Goal: Task Accomplishment & Management: Manage account settings

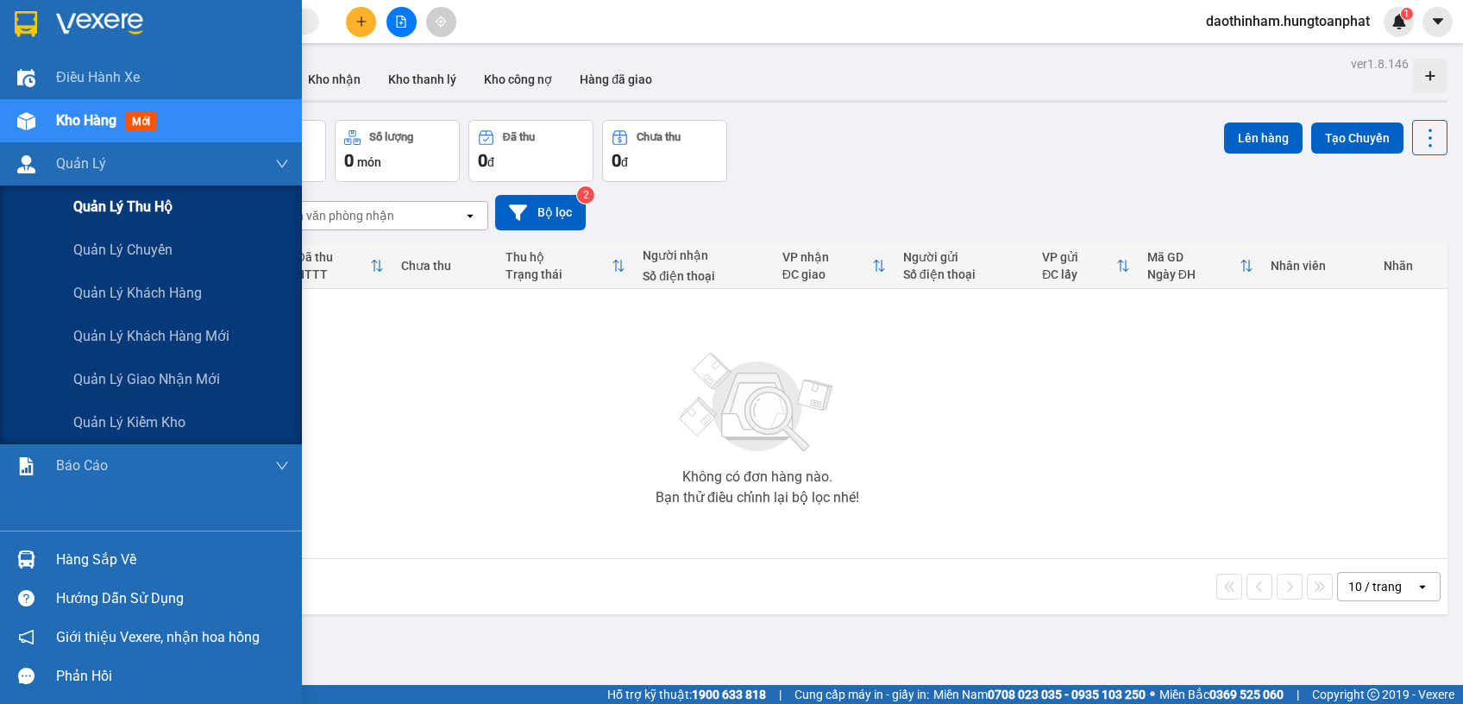
click at [97, 217] on div "Quản lý thu hộ" at bounding box center [181, 206] width 216 height 43
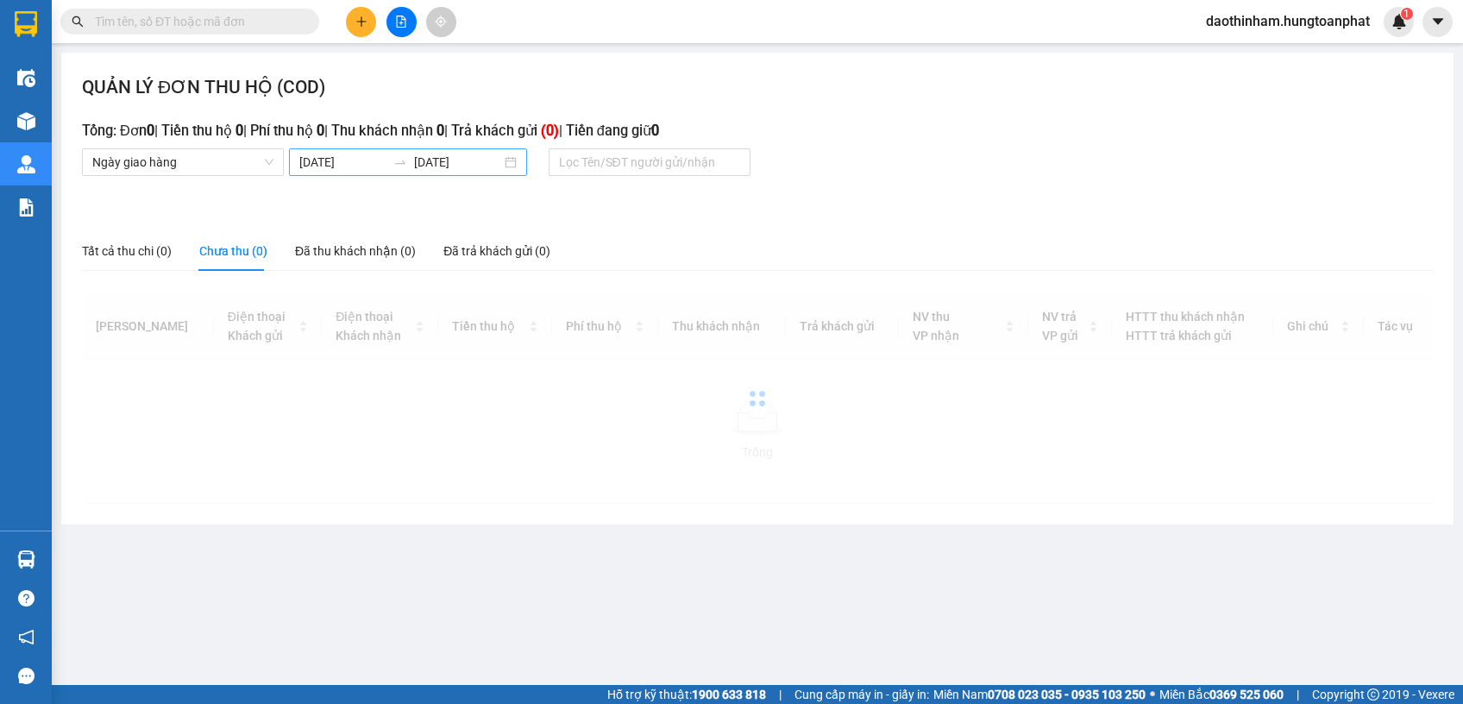
click at [348, 164] on body "Kết quả tìm kiếm ( 0 ) Bộ lọc No Data daothinham.hungtoanphat 1 Điều hành xe Kh…" at bounding box center [731, 352] width 1463 height 704
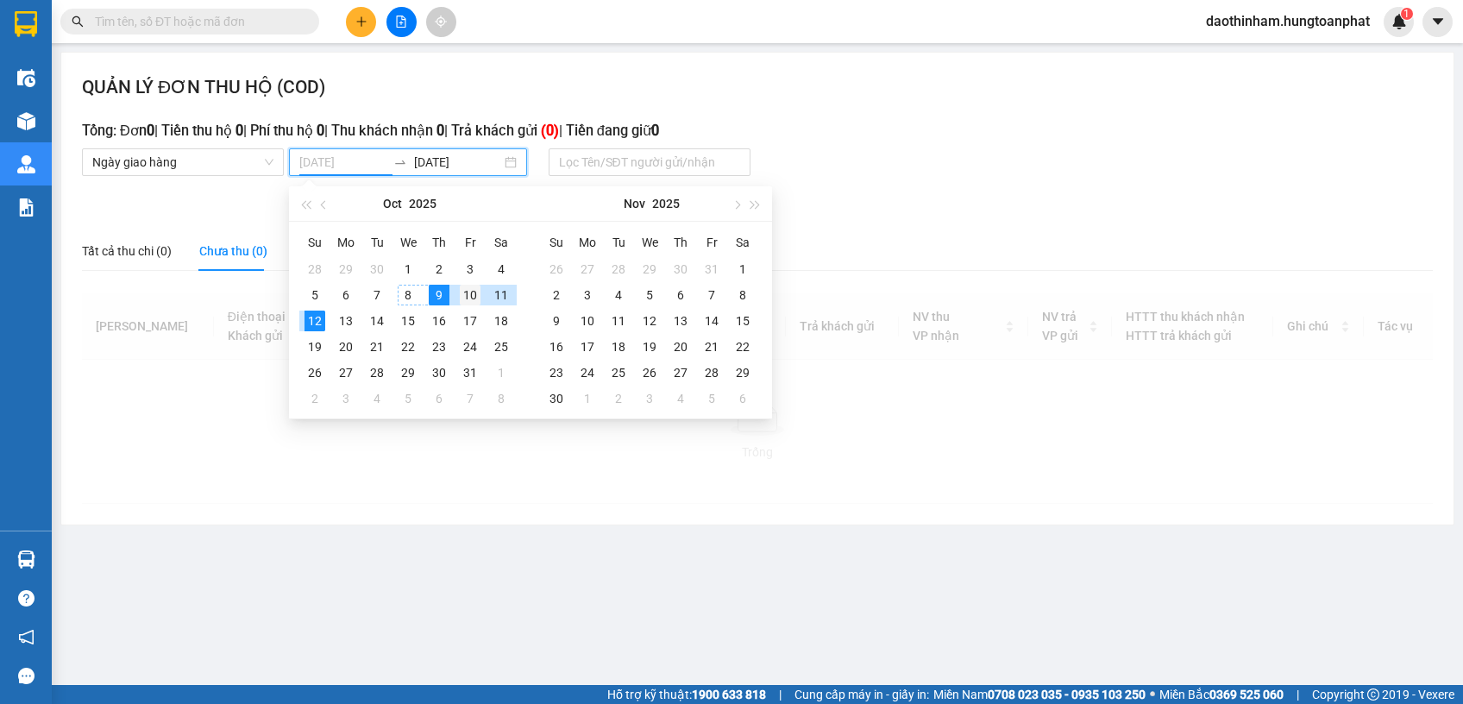
type input "[DATE]"
click at [462, 295] on div "10" at bounding box center [470, 295] width 21 height 21
type input "[DATE]"
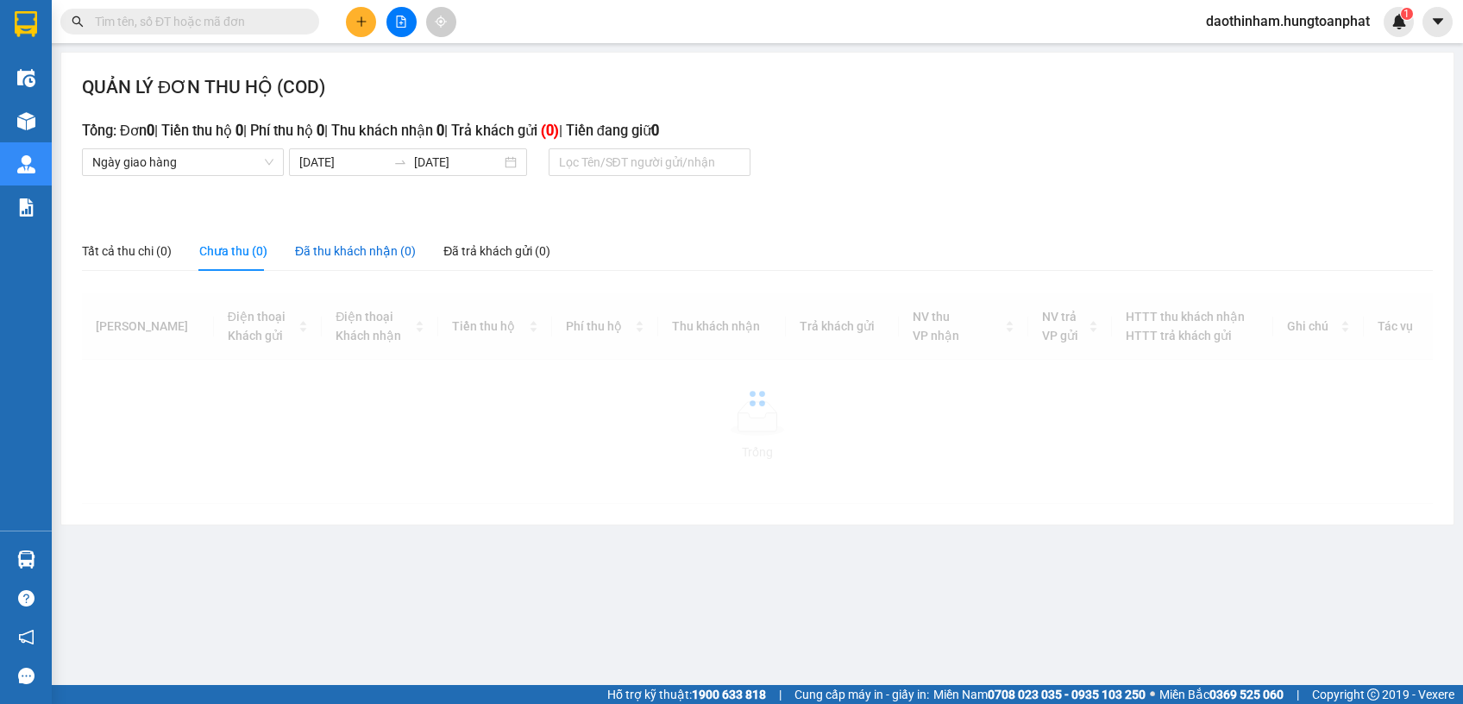
click at [327, 249] on div "Đã thu khách nhận (0)" at bounding box center [355, 250] width 121 height 19
click at [311, 161] on input "[DATE]" at bounding box center [342, 162] width 87 height 19
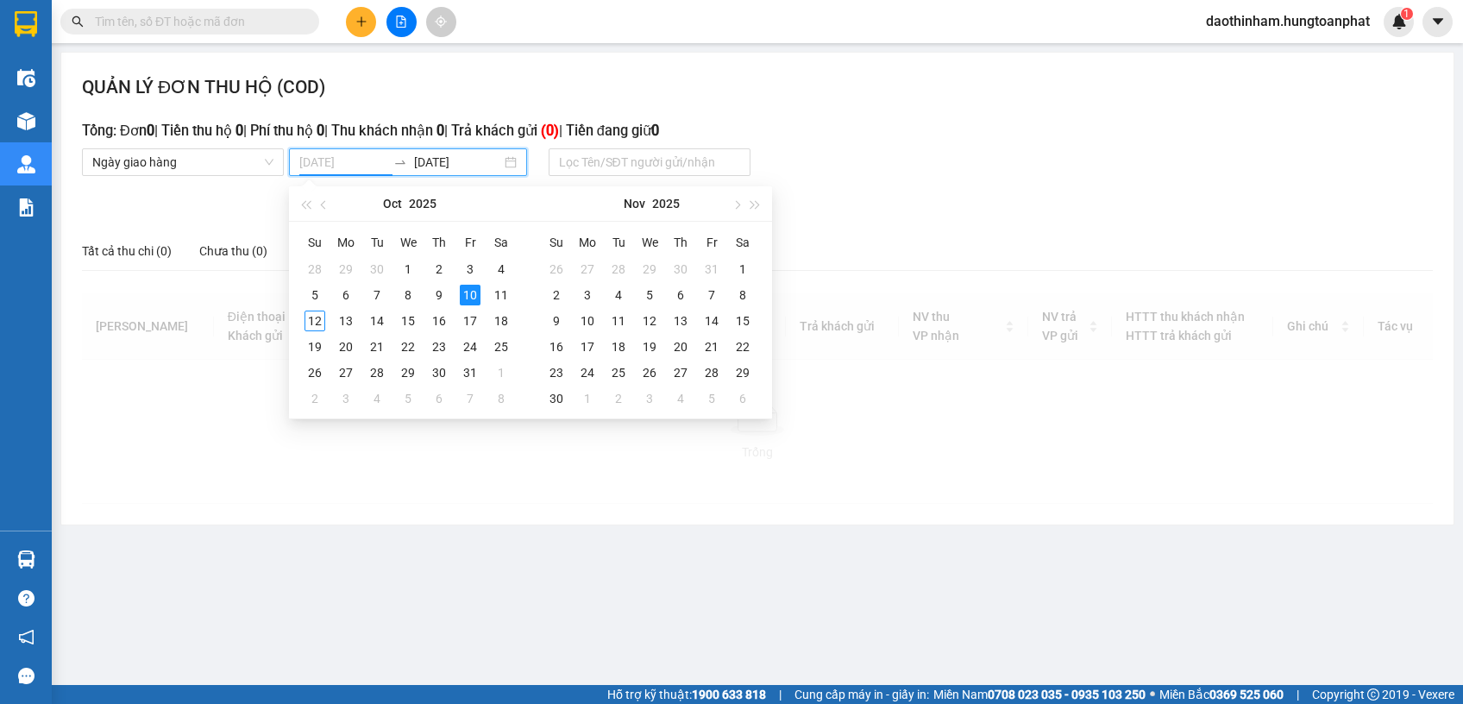
click at [477, 292] on div "10" at bounding box center [470, 295] width 21 height 21
click at [476, 292] on div "10" at bounding box center [470, 295] width 21 height 21
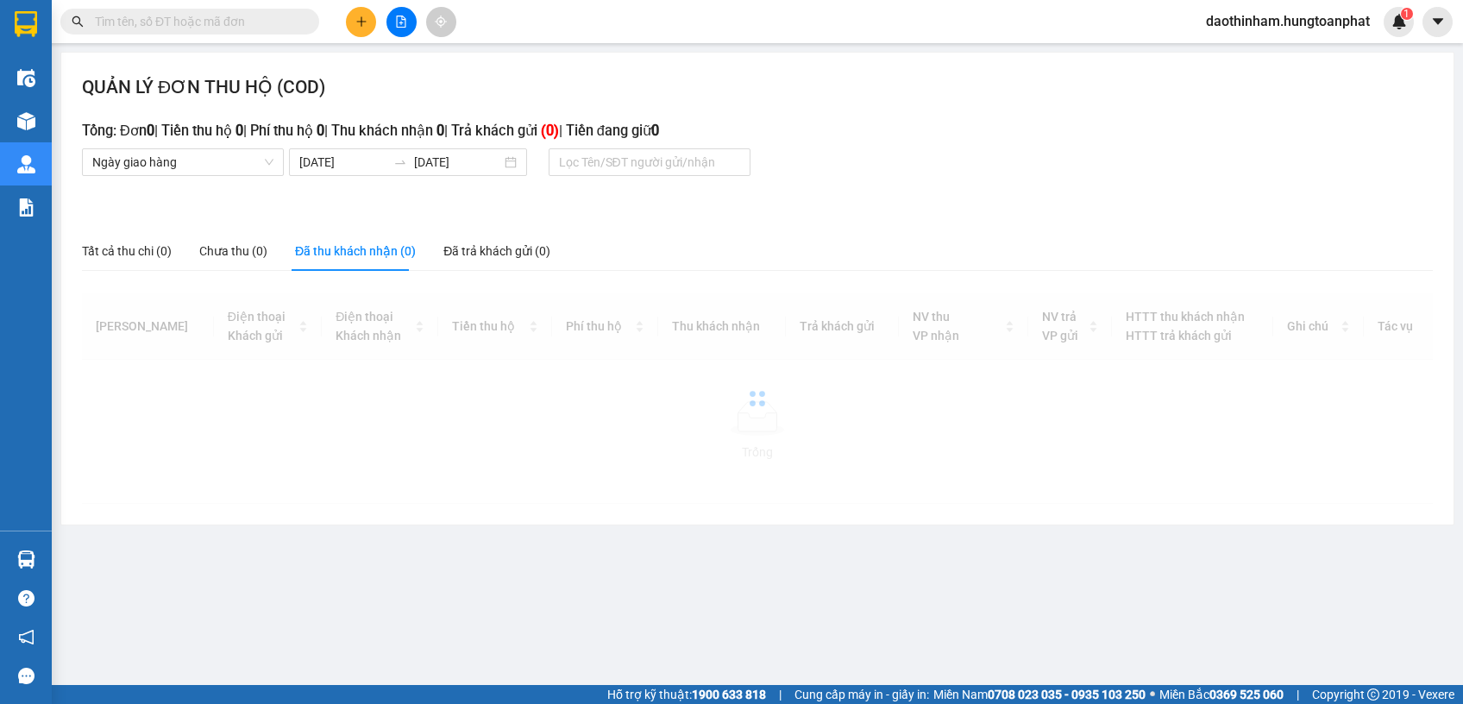
click at [367, 246] on div "Đã thu khách nhận (0)" at bounding box center [355, 250] width 121 height 19
click at [344, 154] on input "[DATE]" at bounding box center [342, 162] width 87 height 19
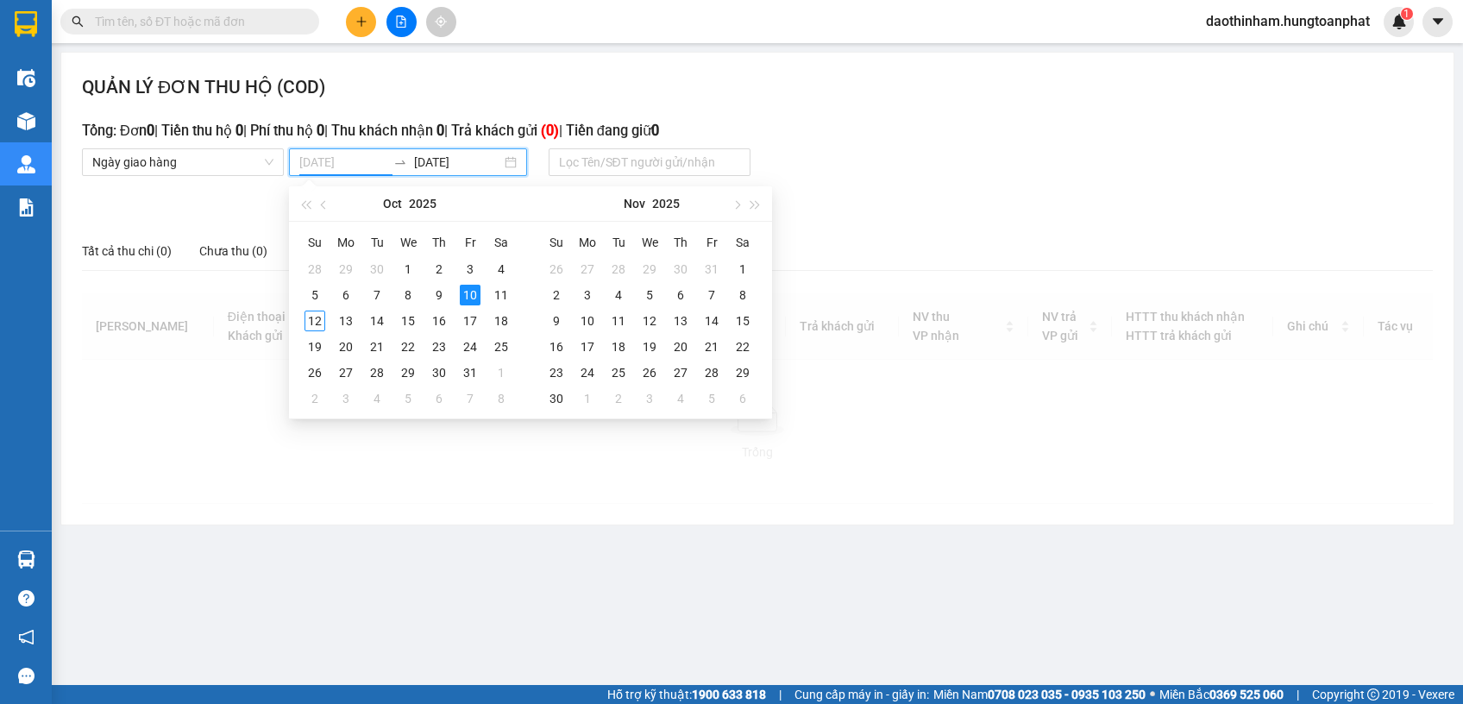
type input "[DATE]"
click at [474, 292] on div "10" at bounding box center [470, 295] width 21 height 21
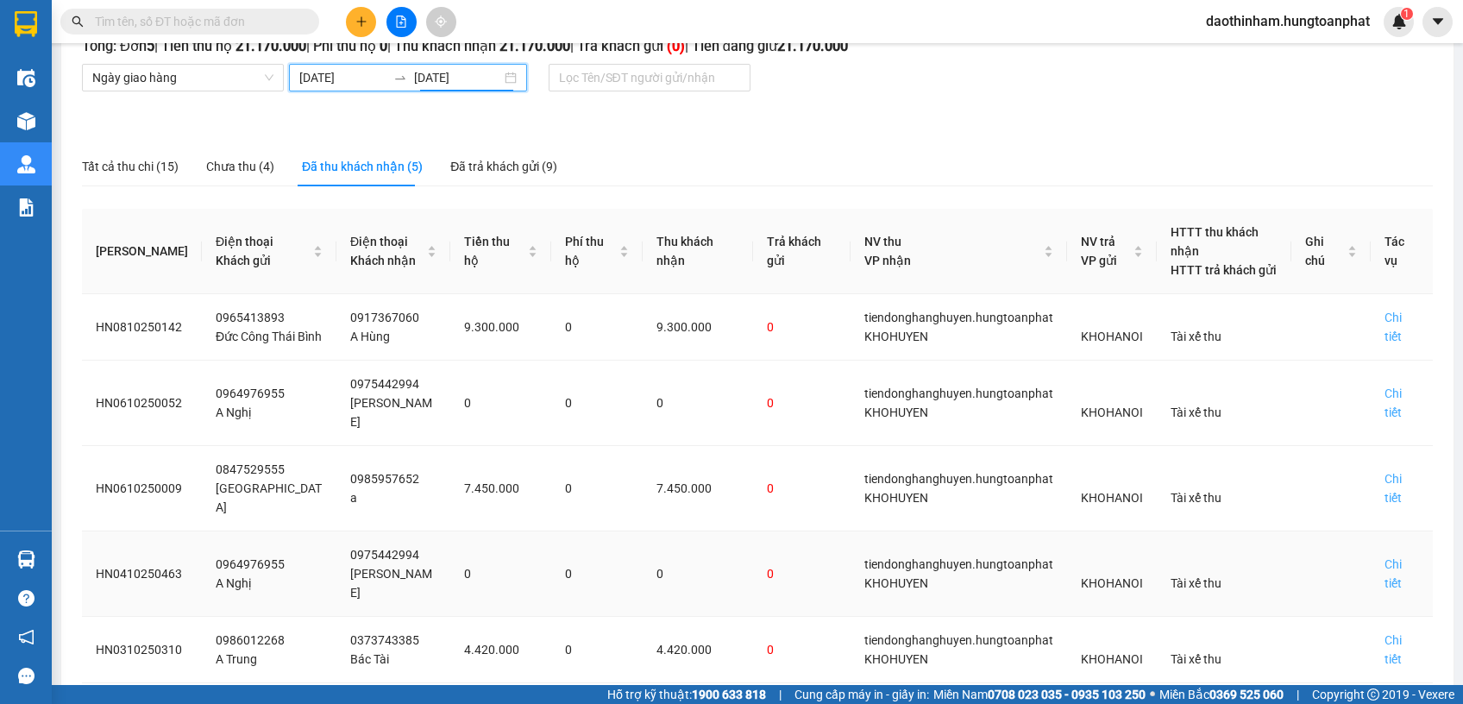
scroll to position [137, 0]
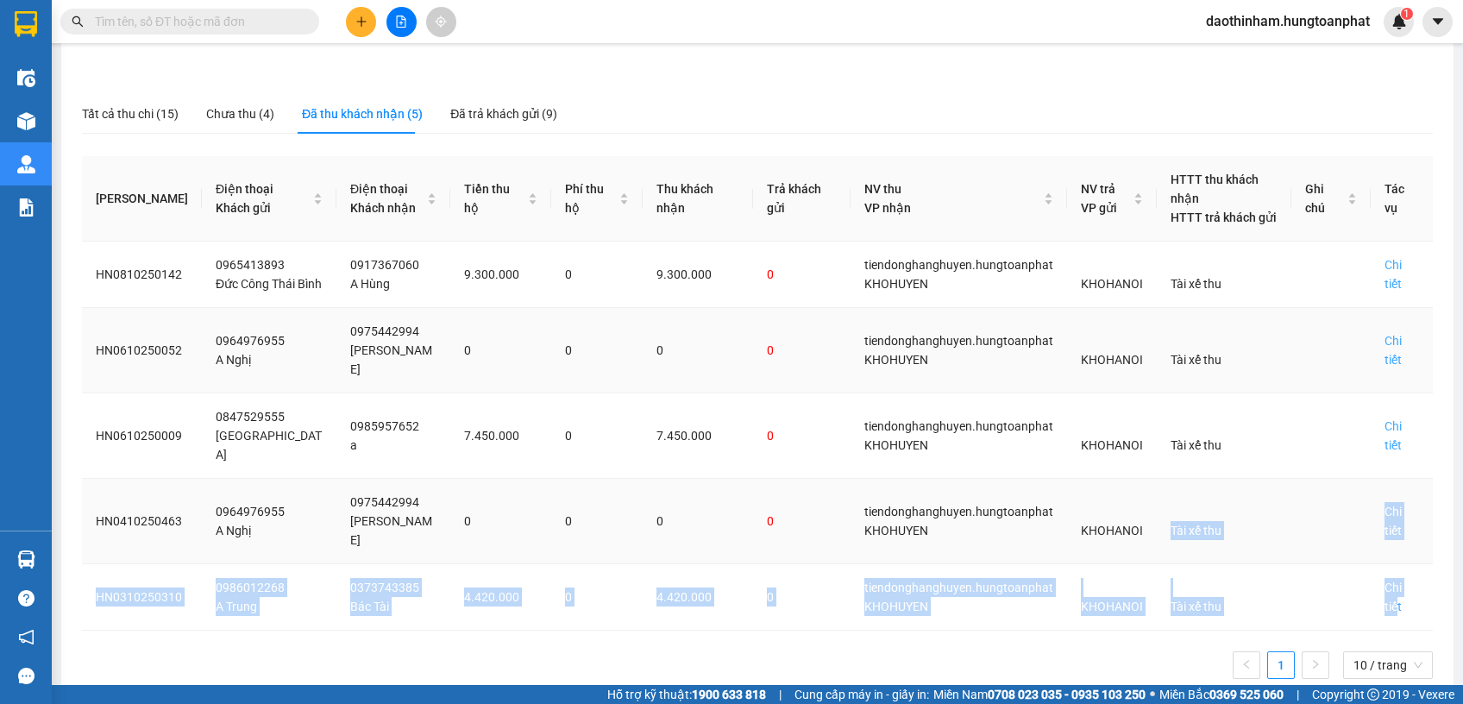
drag, startPoint x: 1383, startPoint y: 561, endPoint x: 1030, endPoint y: 374, distance: 398.9
click at [1126, 489] on tbody "HN0810250142 0965413893 [GEOGRAPHIC_DATA] 0917367060 A Hùng 9.300.000 0 9.300.0…" at bounding box center [757, 435] width 1351 height 389
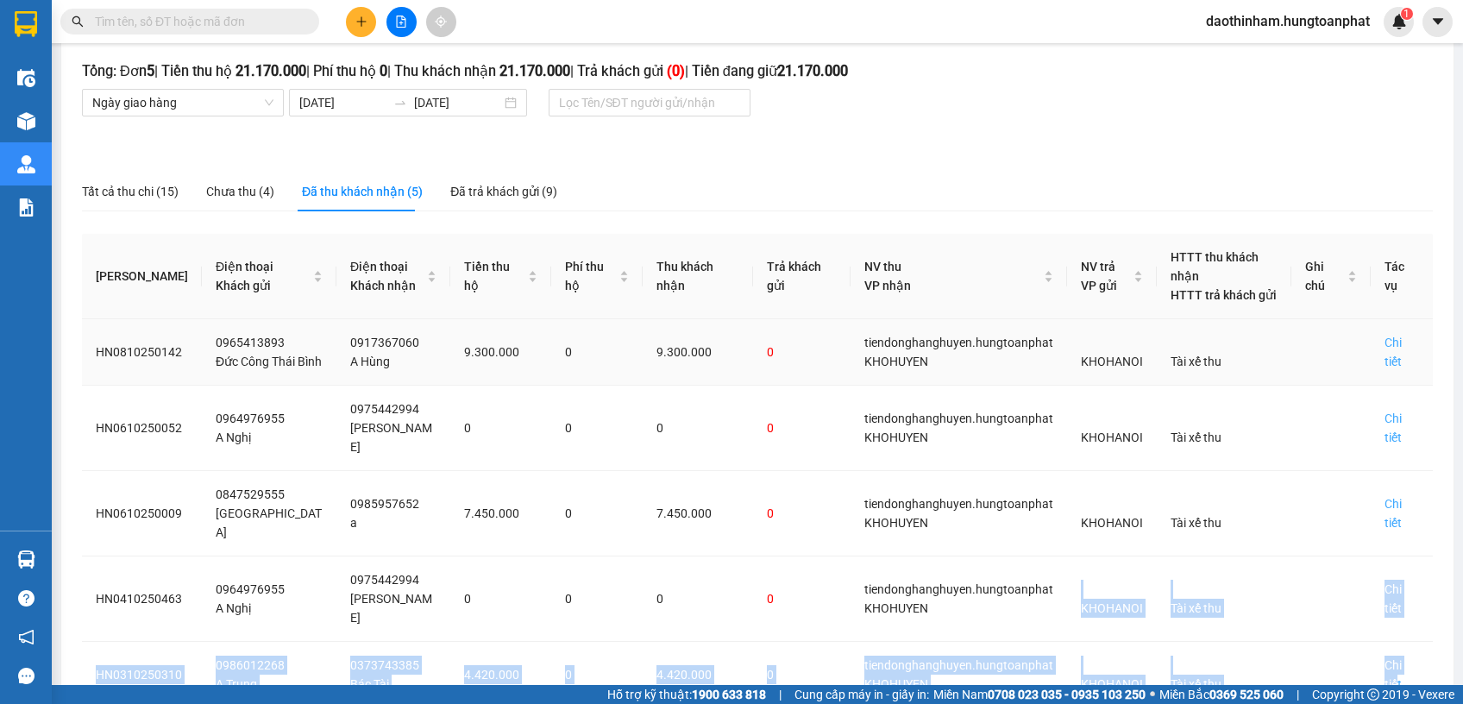
scroll to position [0, 0]
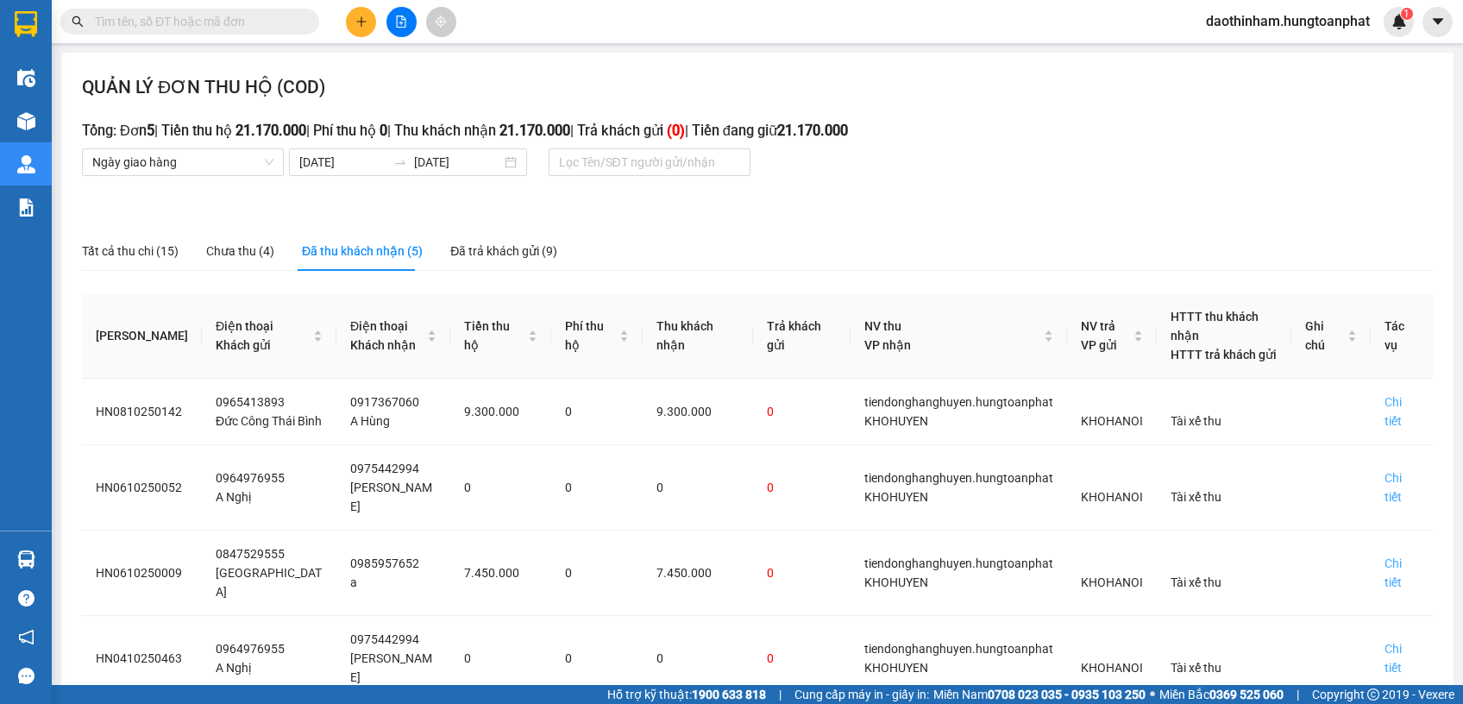
click at [1079, 202] on div "QUẢN LÝ ĐƠN THU HỘ (COD) Tổng: Đơn 5 | Tiền thu hộ 21.170.000 | Phí thu hộ 0 | …" at bounding box center [757, 452] width 1392 height 798
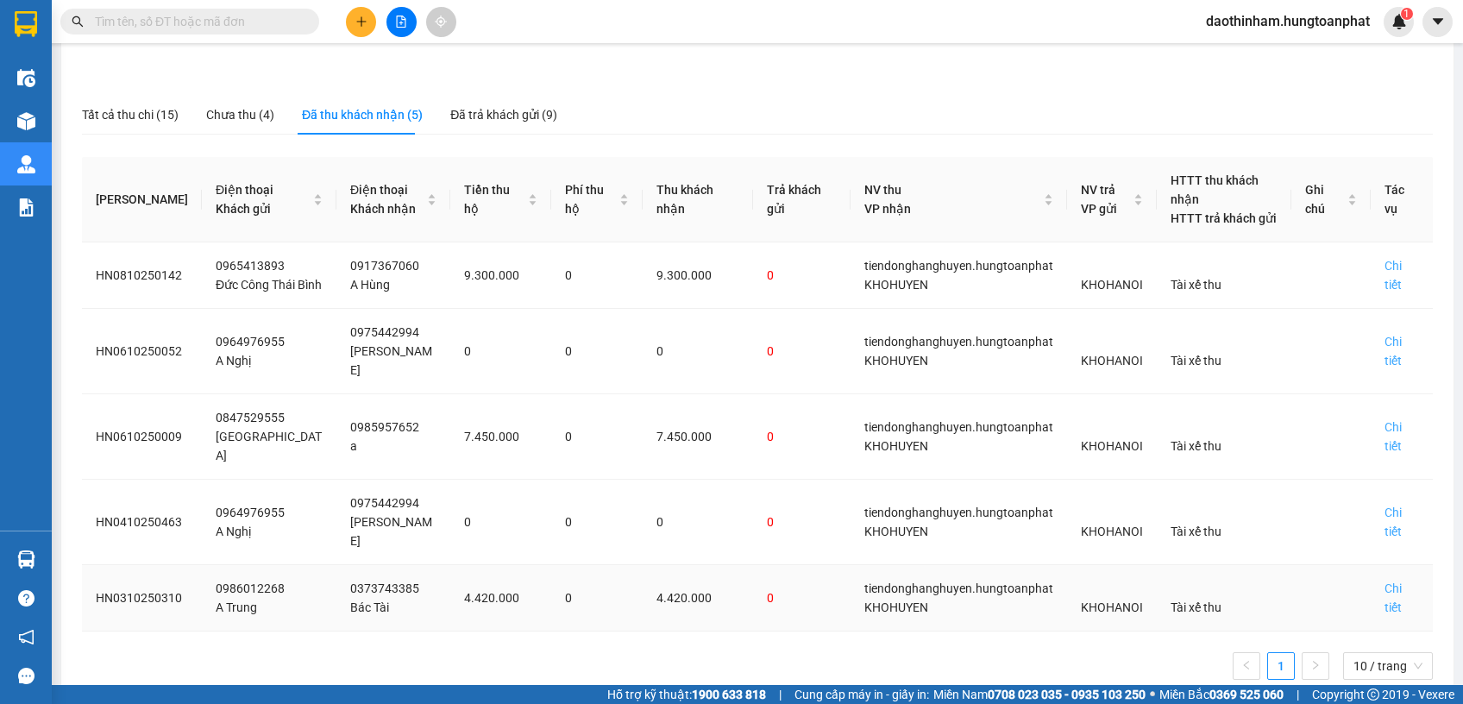
scroll to position [137, 0]
click at [1391, 578] on div "Chi tiết" at bounding box center [1401, 597] width 34 height 38
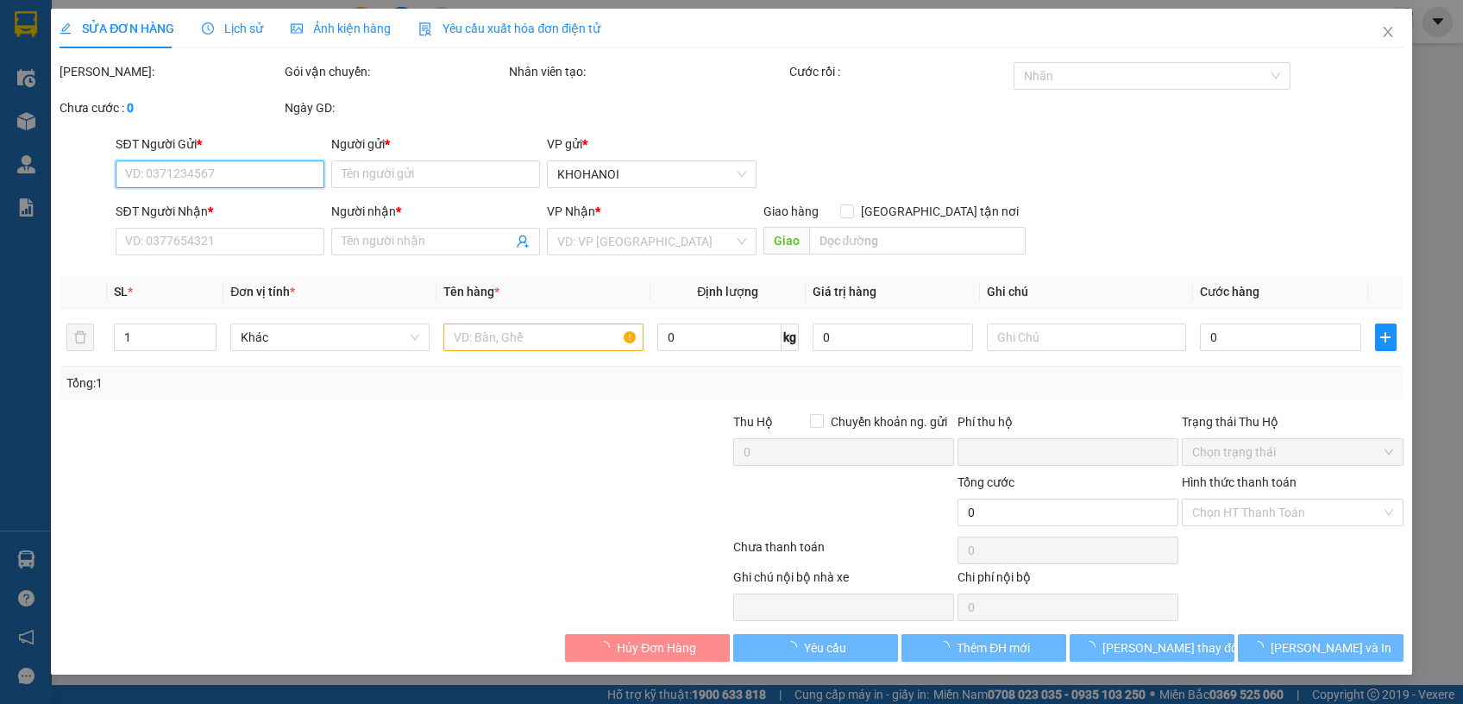
type input "0986012268"
type input "A Trung"
type input "0373743385"
type input "Bác Tài"
checkbox input "true"
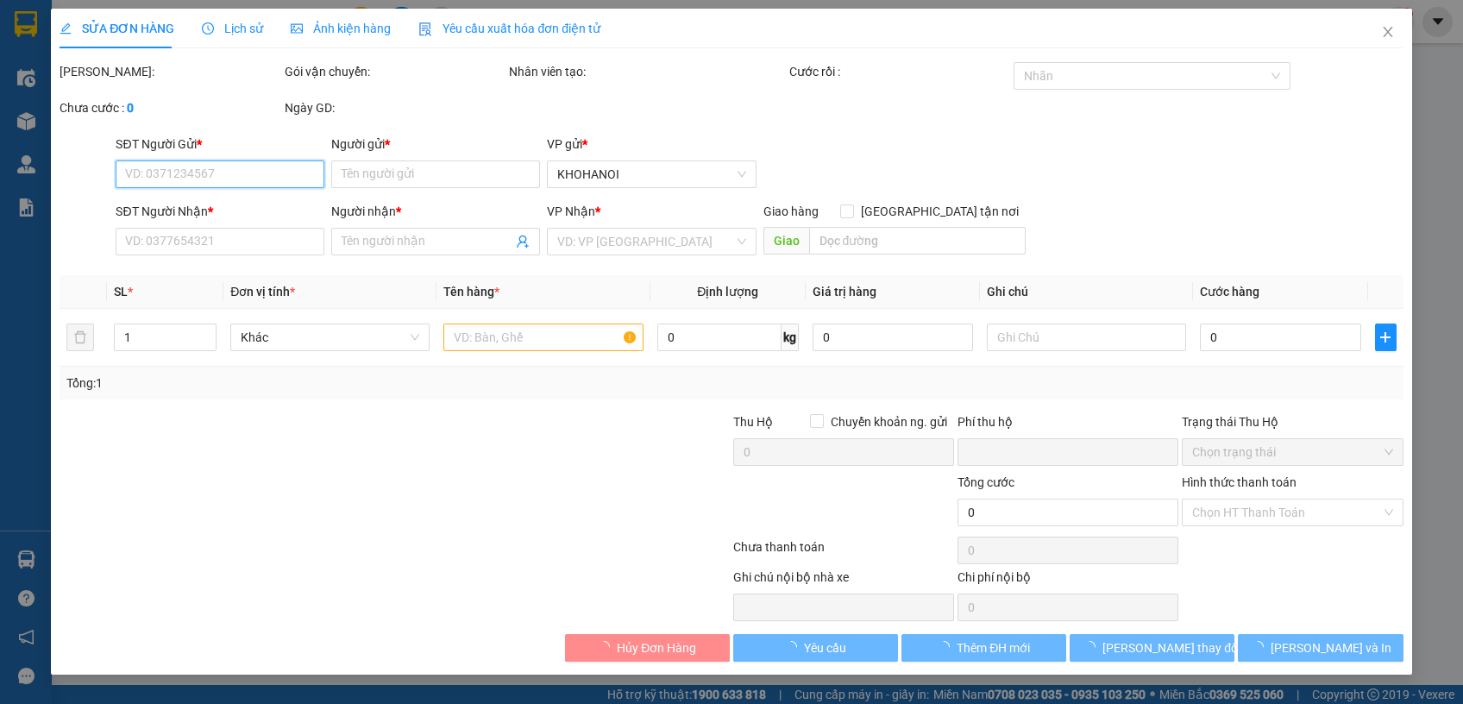
type input "[GEOGRAPHIC_DATA], [GEOGRAPHIC_DATA], HT"
checkbox input "true"
type input "4.420.000"
type input "0"
type input "200.000"
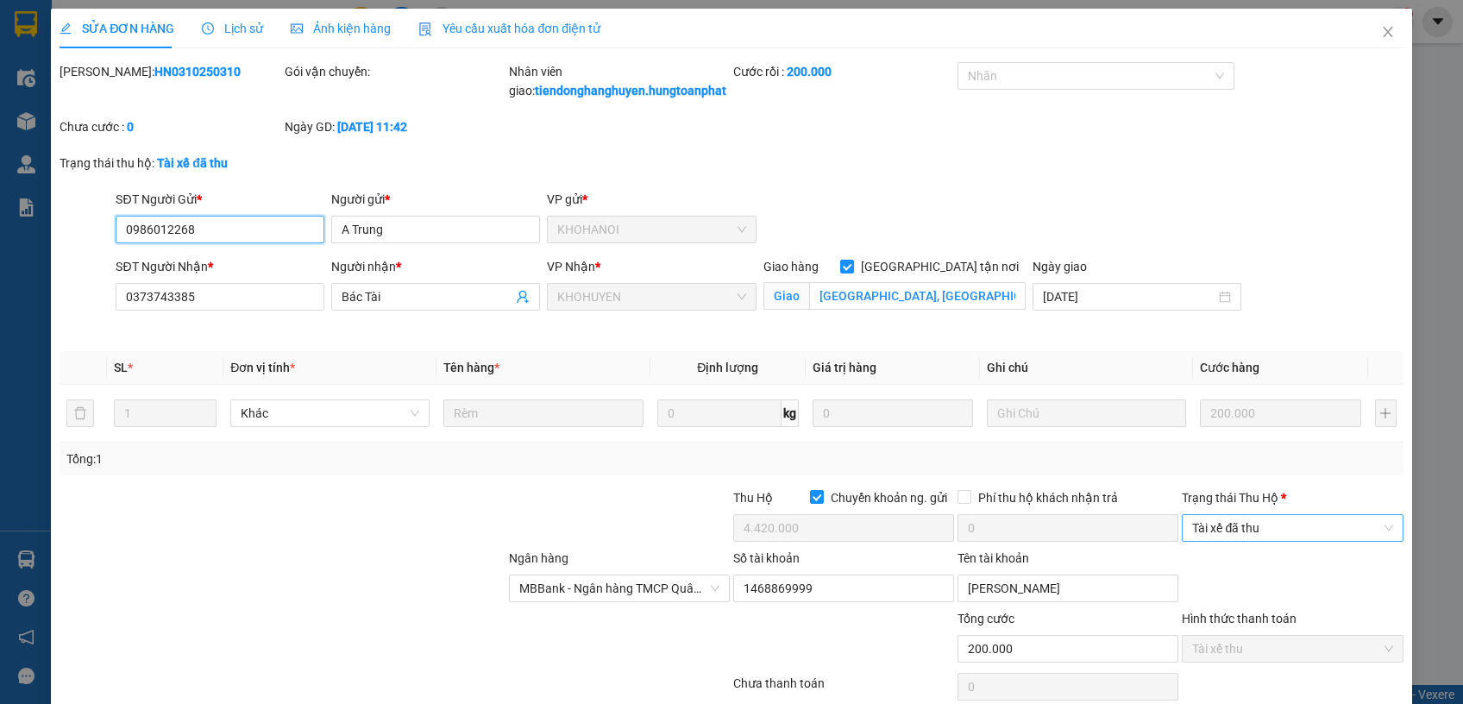
click at [1226, 533] on span "Tài xế đã thu" at bounding box center [1292, 528] width 200 height 26
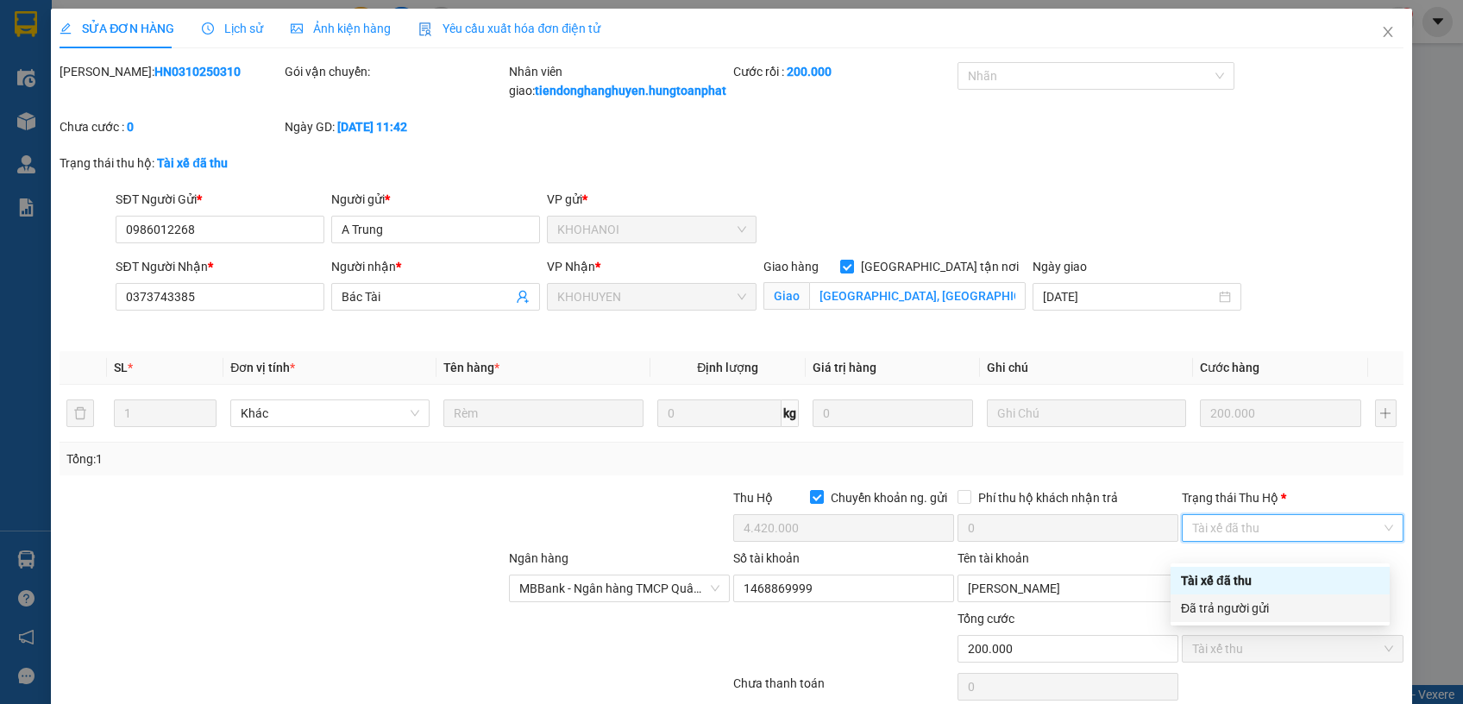
click at [1250, 618] on div "Đã trả người gửi" at bounding box center [1279, 608] width 219 height 28
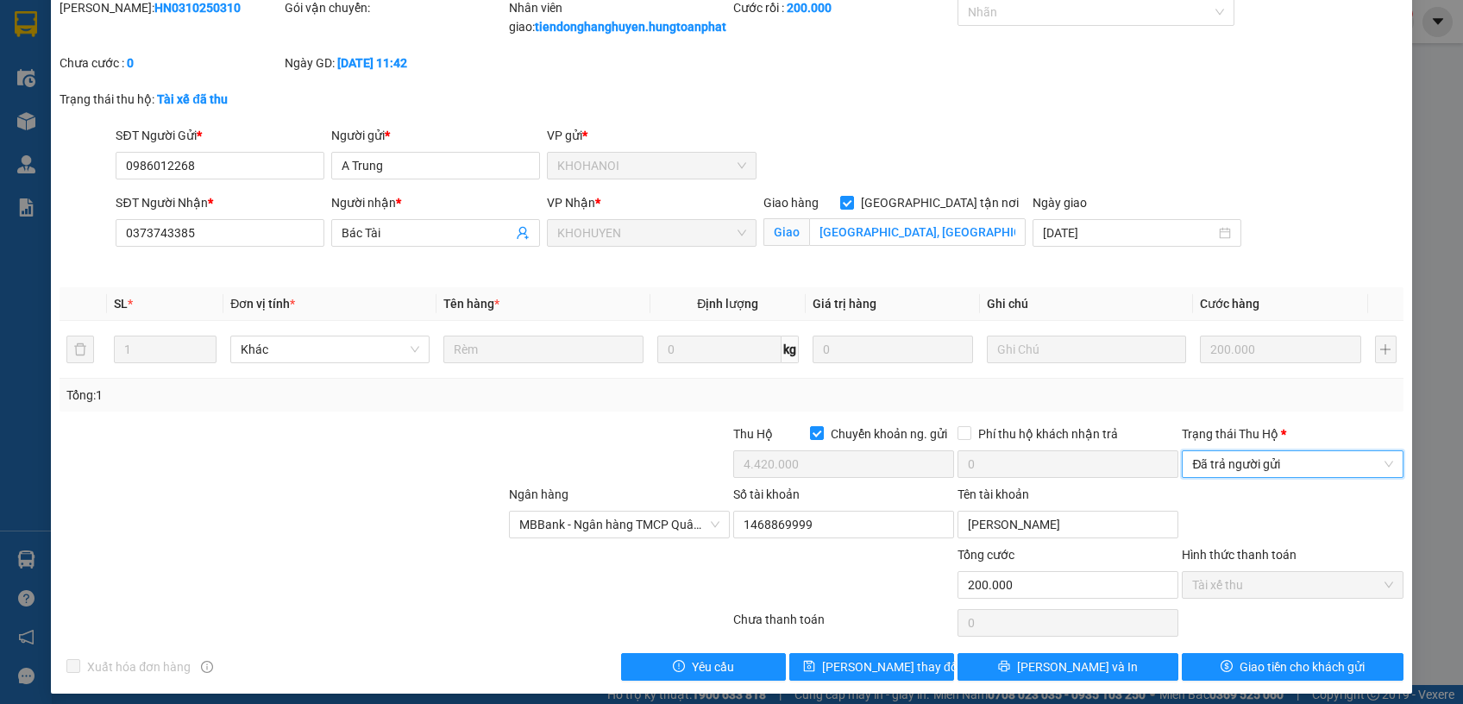
scroll to position [91, 0]
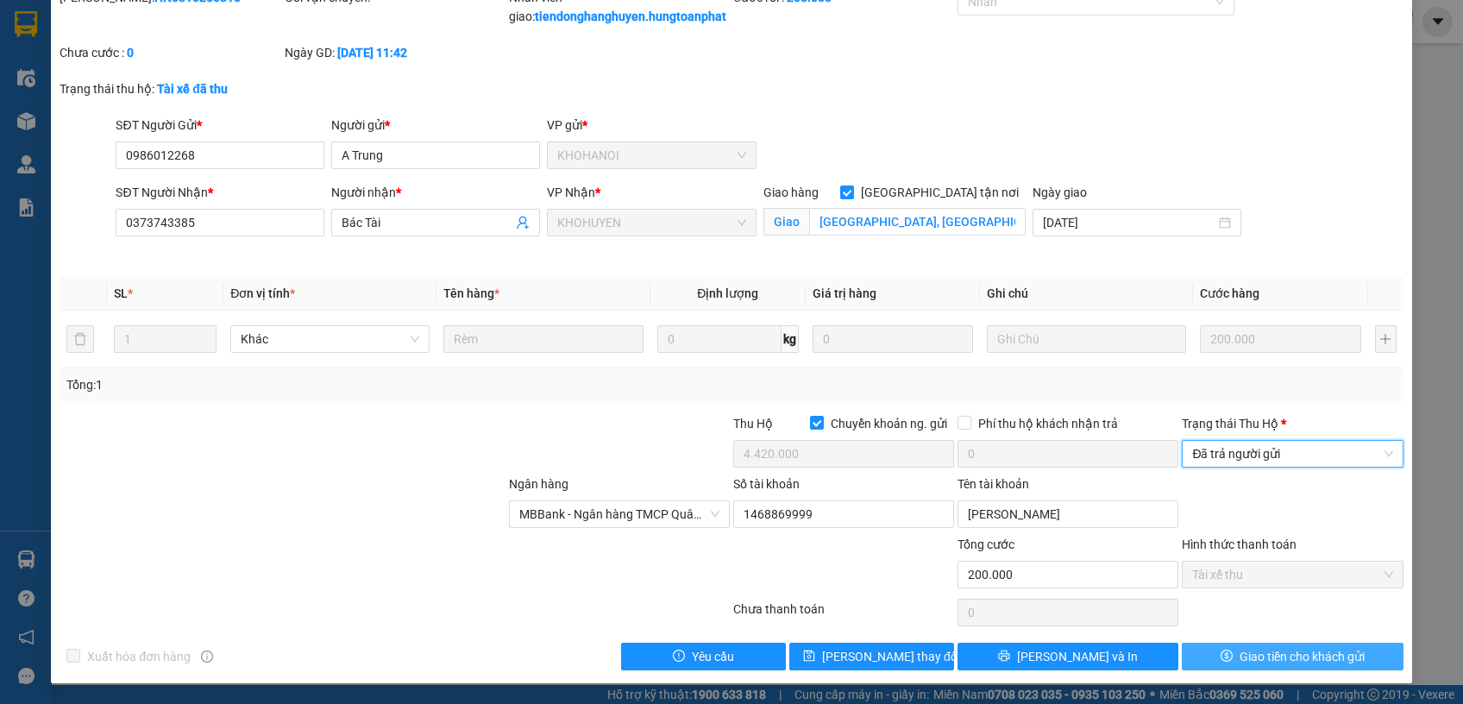
click at [1263, 651] on span "Giao tiền cho khách gửi" at bounding box center [1301, 656] width 125 height 19
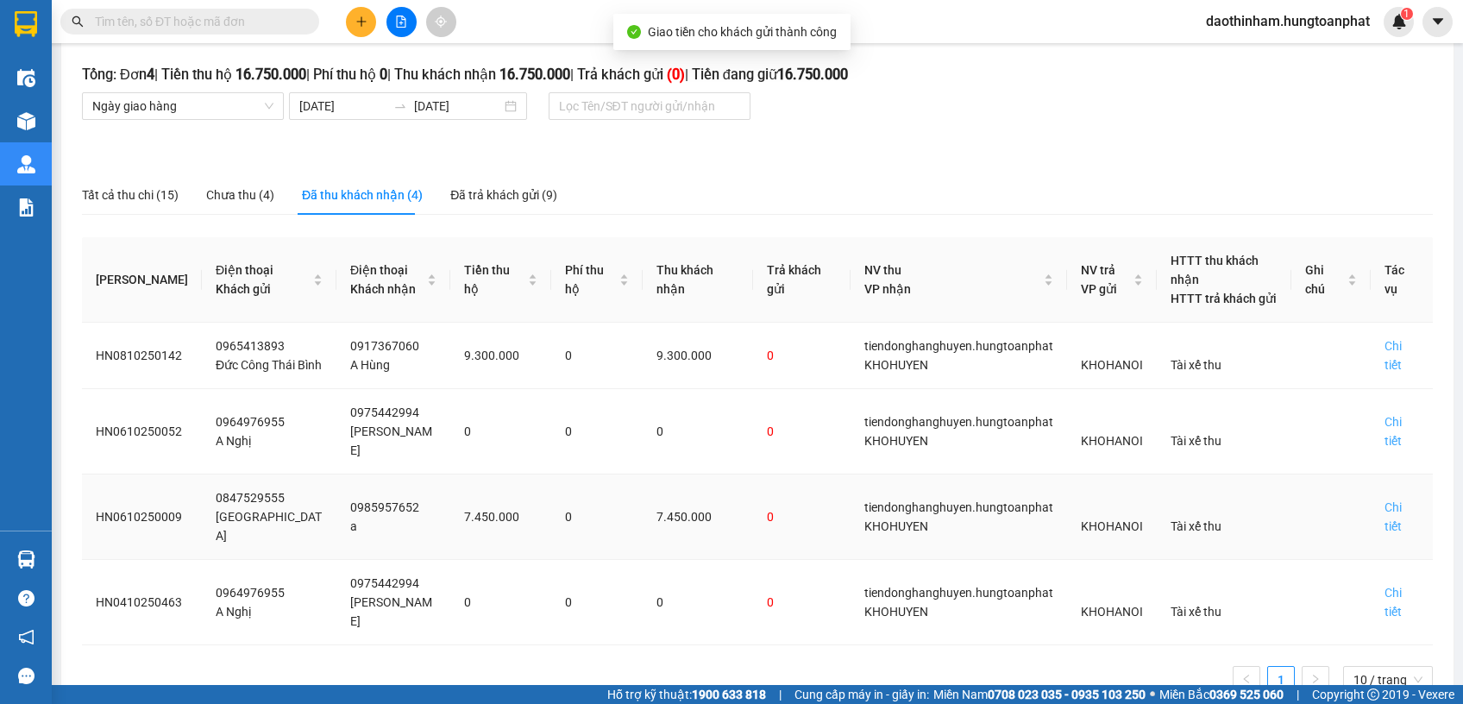
scroll to position [70, 0]
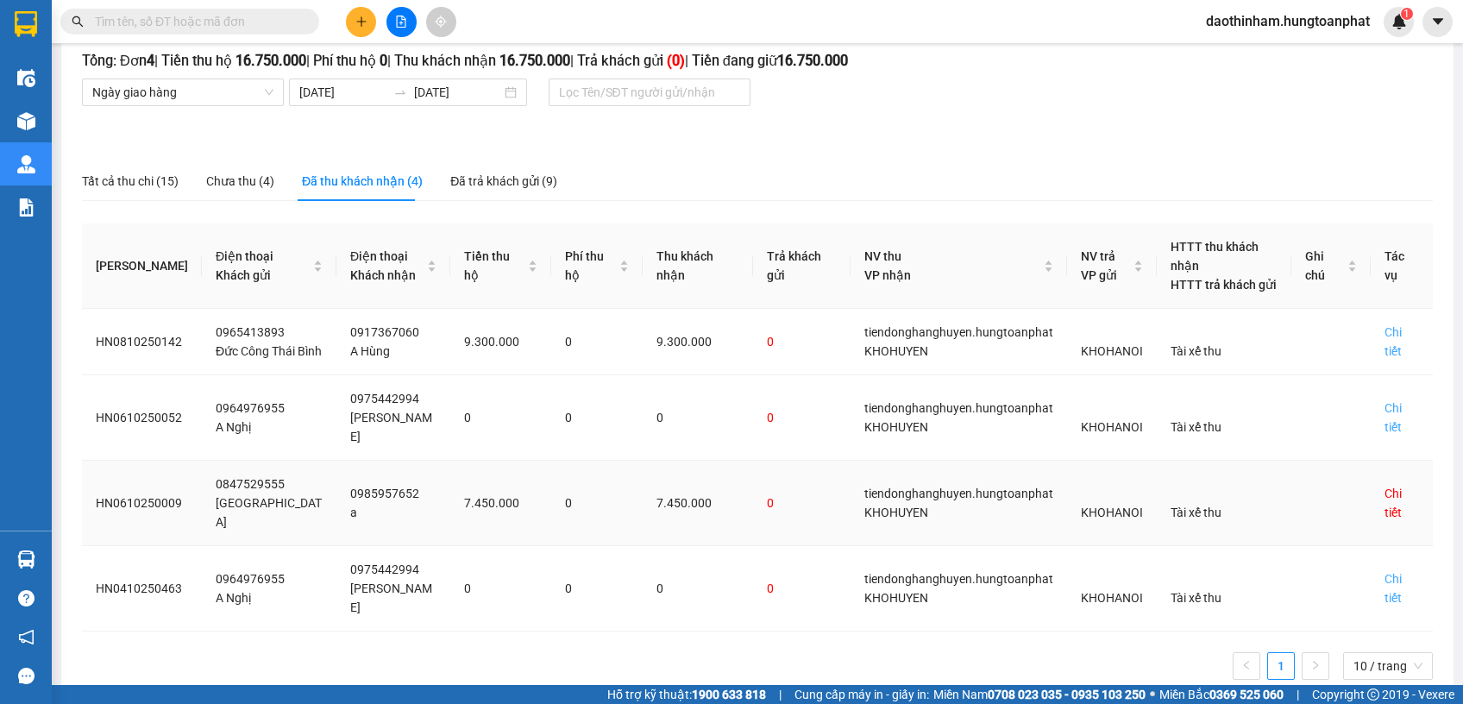
click at [1386, 494] on div "Chi tiết" at bounding box center [1401, 503] width 34 height 38
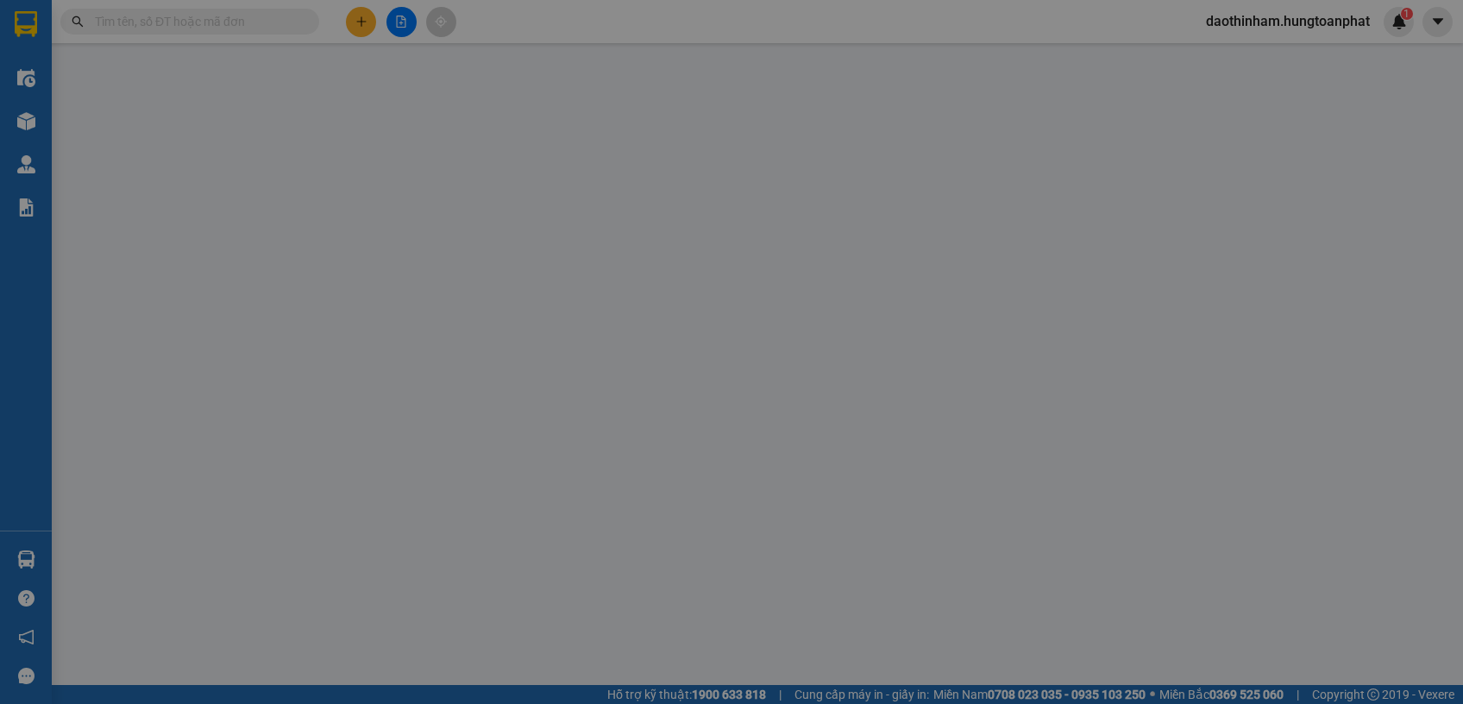
type input "0847529555"
type input "[GEOGRAPHIC_DATA]"
type input "0985957652"
type input "a"
checkbox input "true"
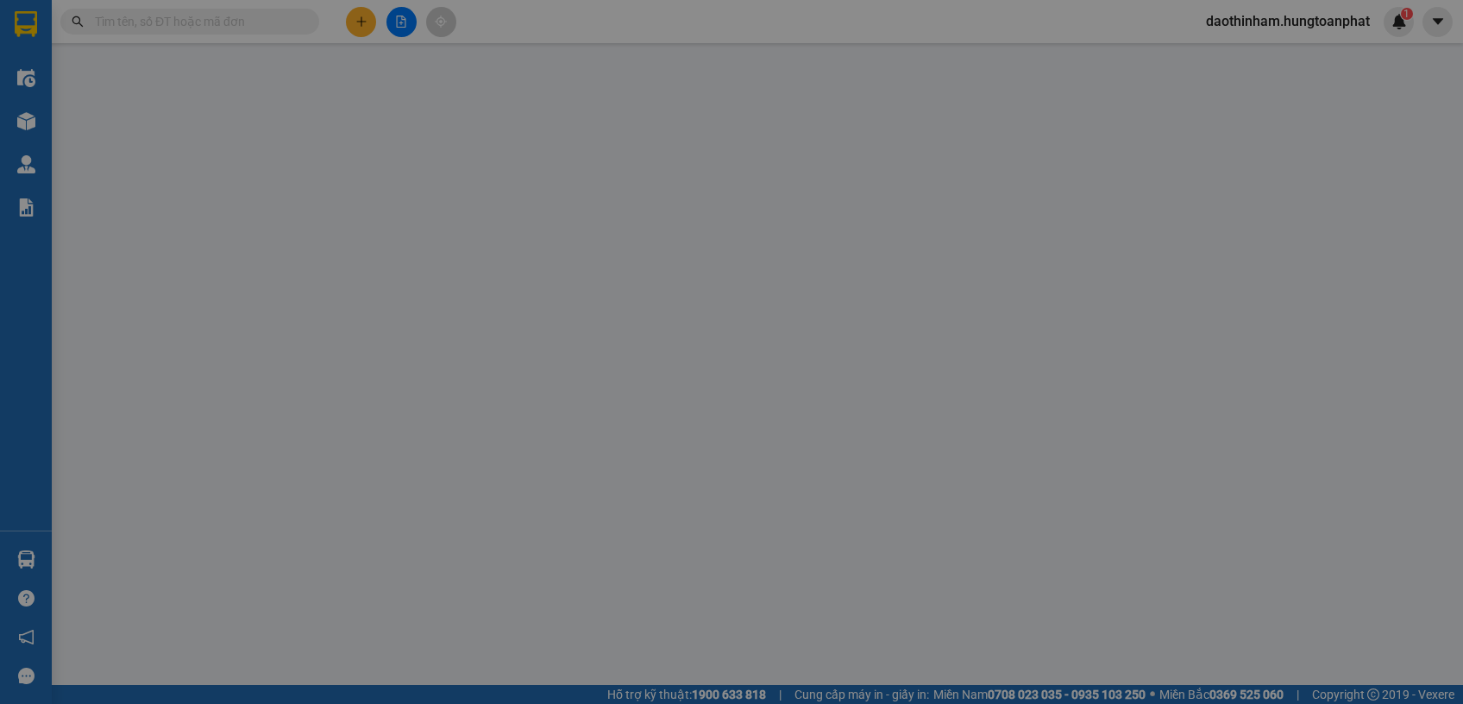
type input "Diễn Thịnh, Diễn Châu, NA"
checkbox input "true"
type input "7.450.000"
type input "0"
type input "450.000"
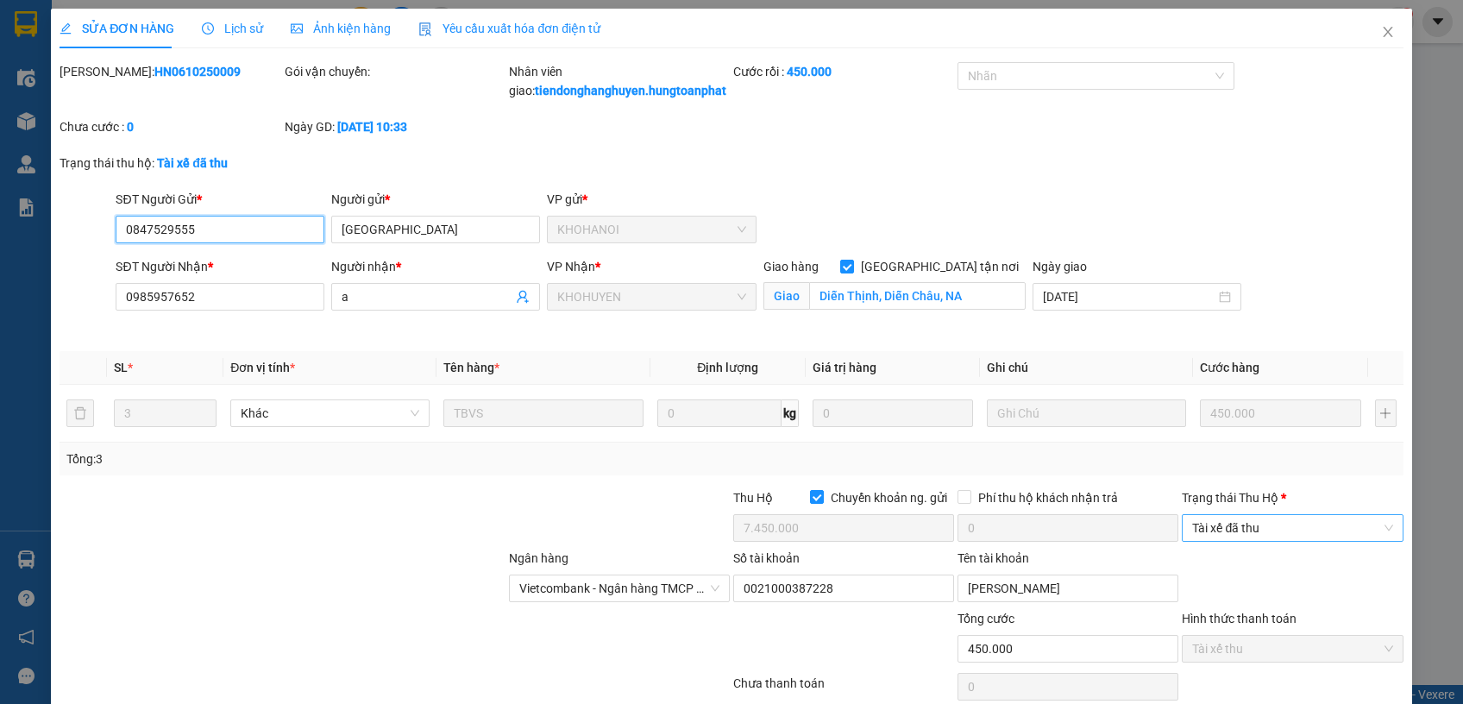
click at [1299, 541] on span "Tài xế đã thu" at bounding box center [1292, 528] width 200 height 26
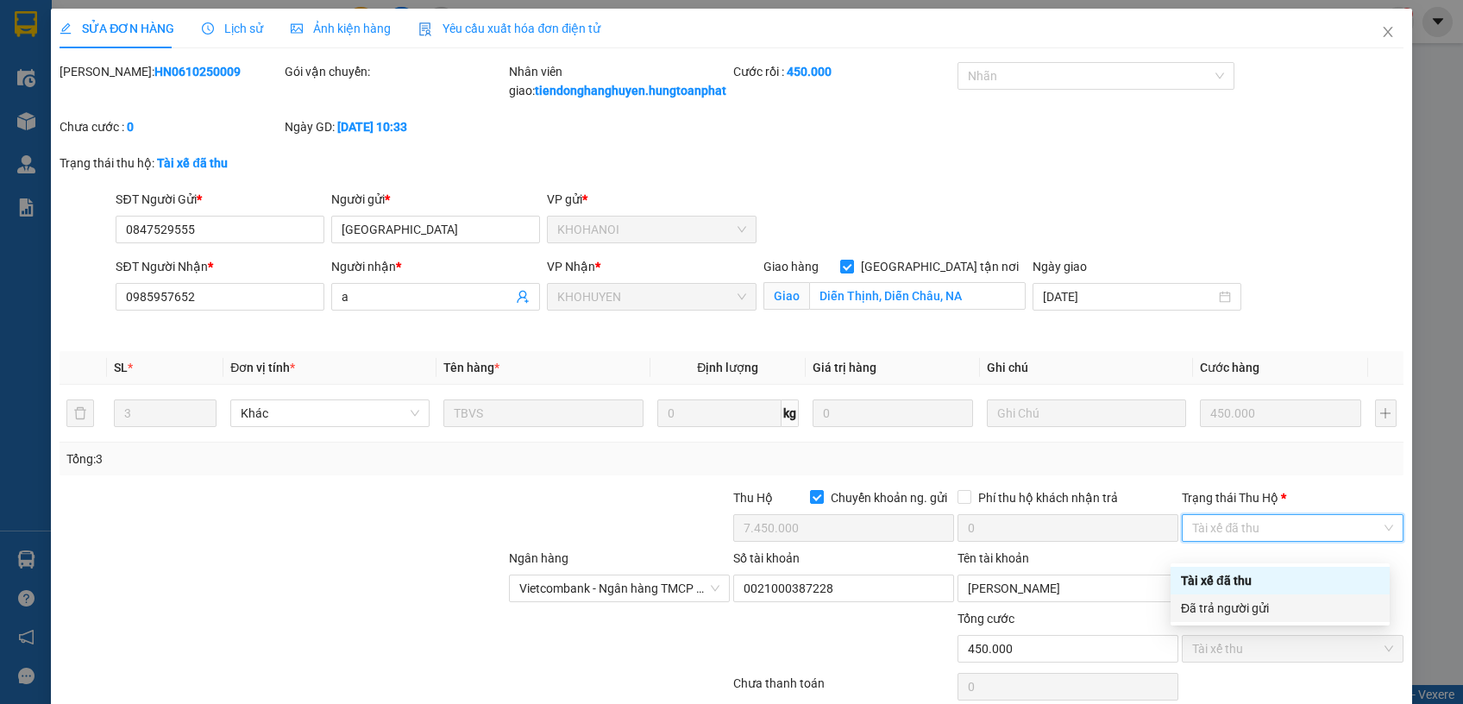
click at [1243, 609] on div "Đã trả người gửi" at bounding box center [1280, 608] width 198 height 19
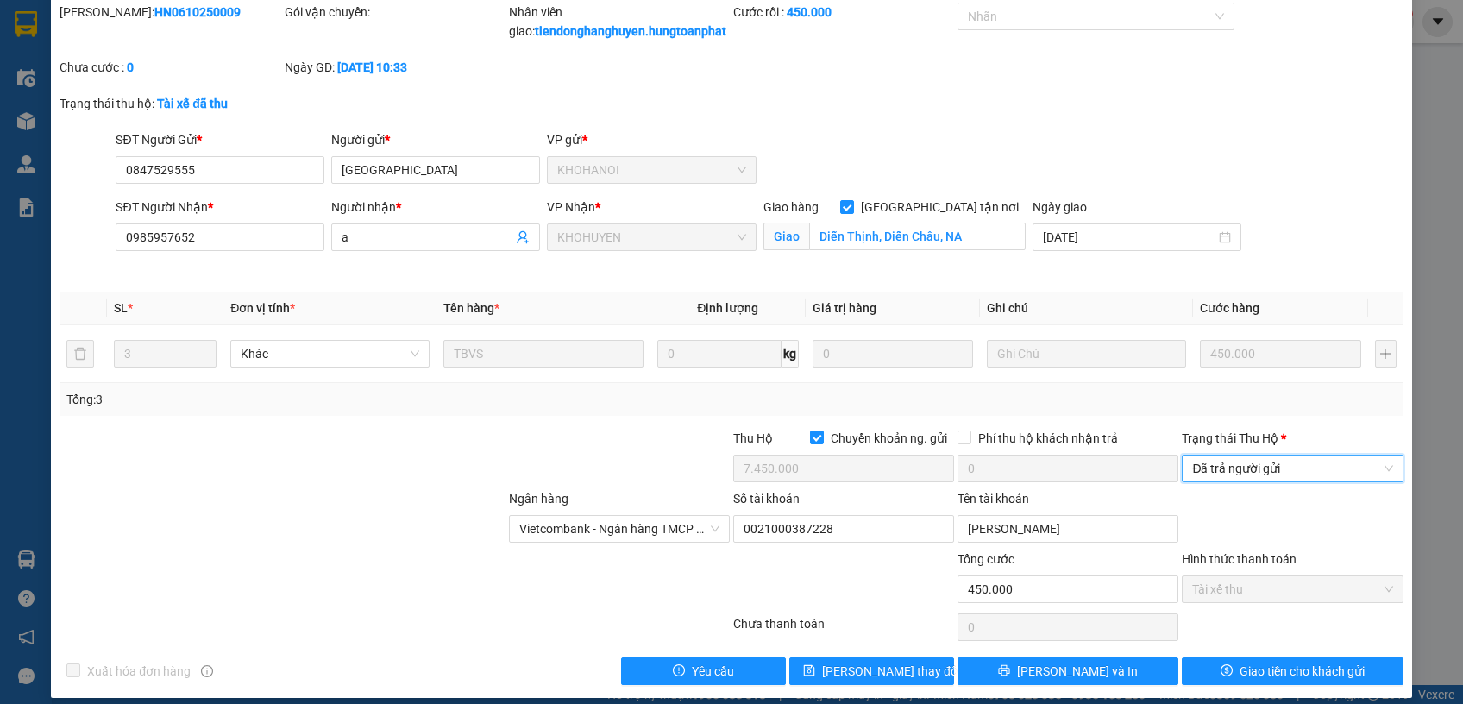
scroll to position [91, 0]
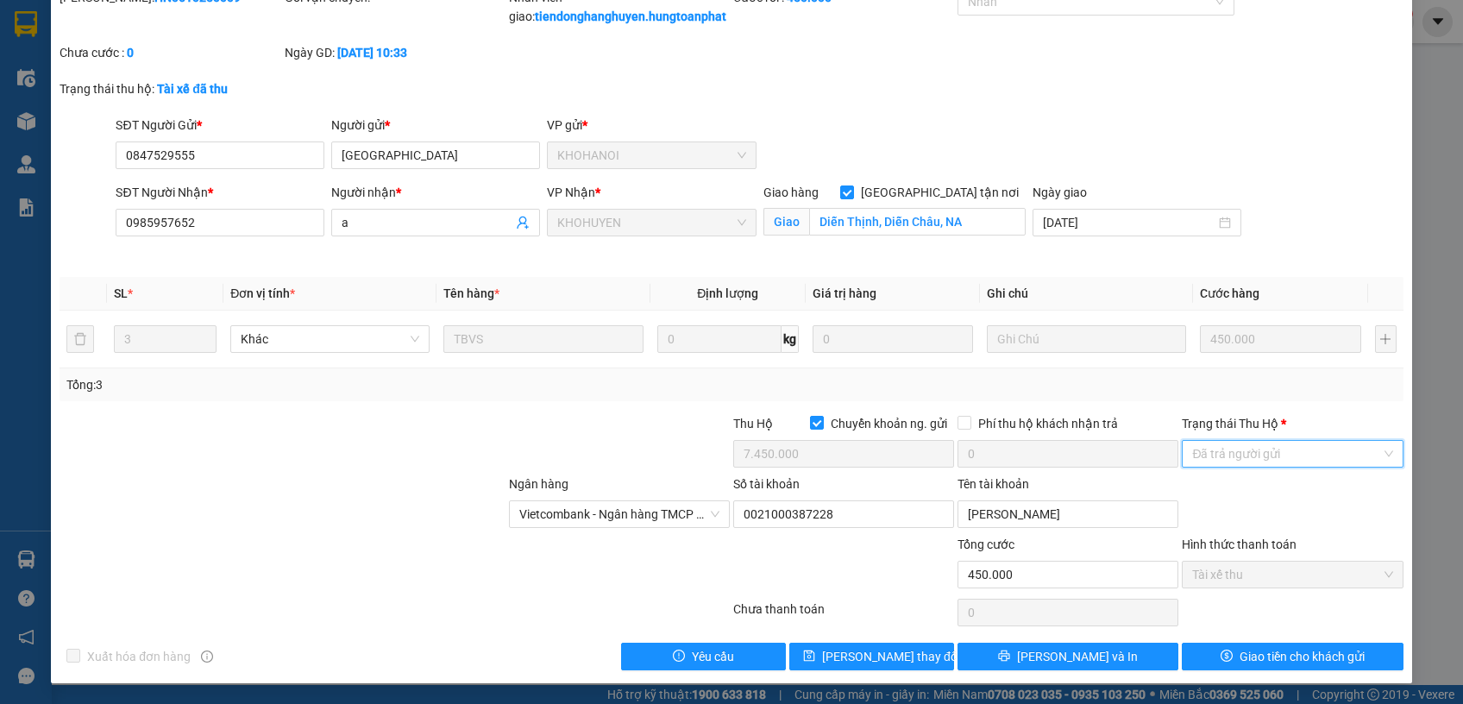
click at [1302, 464] on span "Đã trả người gửi" at bounding box center [1292, 454] width 200 height 26
click at [1295, 520] on div "Đã trả người gửi" at bounding box center [1280, 515] width 198 height 19
click at [1287, 655] on span "Giao tiền cho khách gửi" at bounding box center [1301, 656] width 125 height 19
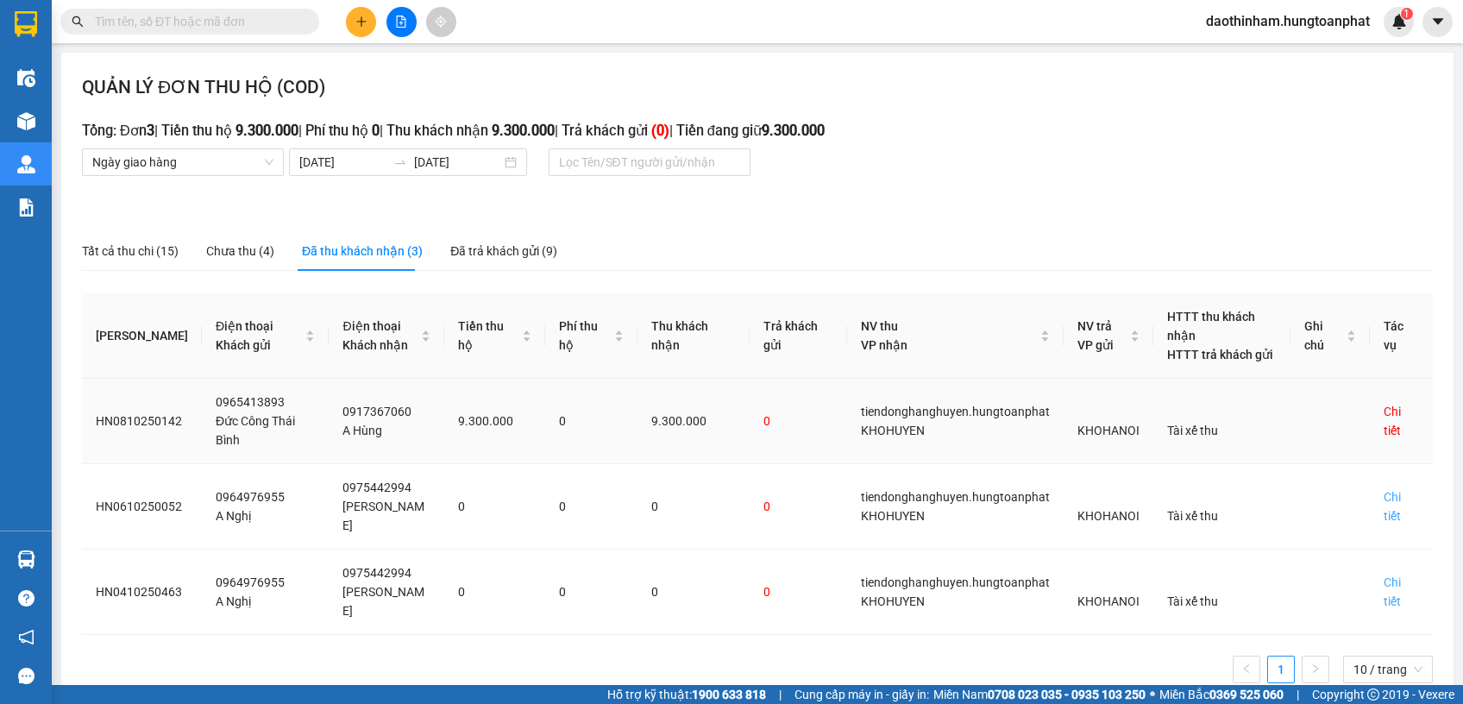
click at [1383, 424] on div "Chi tiết" at bounding box center [1400, 421] width 35 height 38
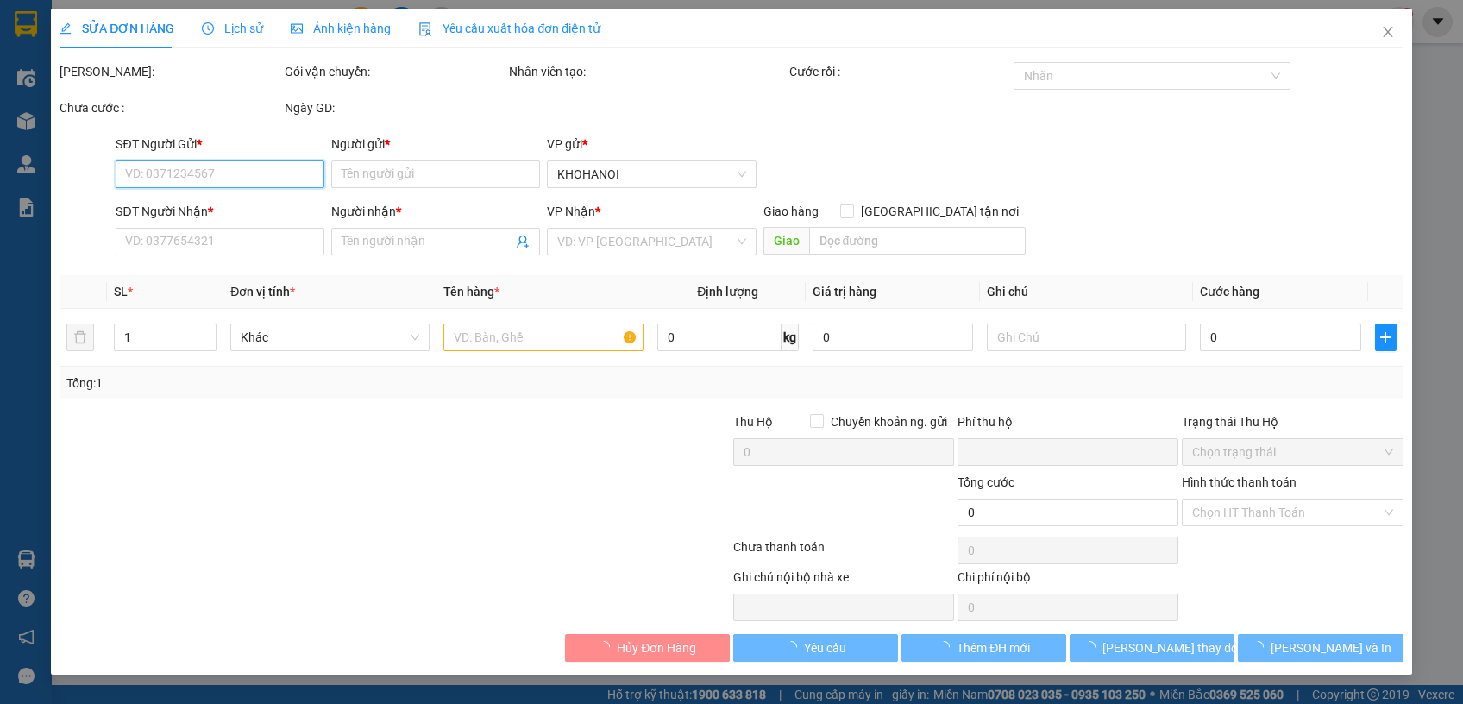
type input "0965413893"
type input "Đức Công Thái Bình"
type input "0917367060"
type input "A Hùng"
checkbox input "true"
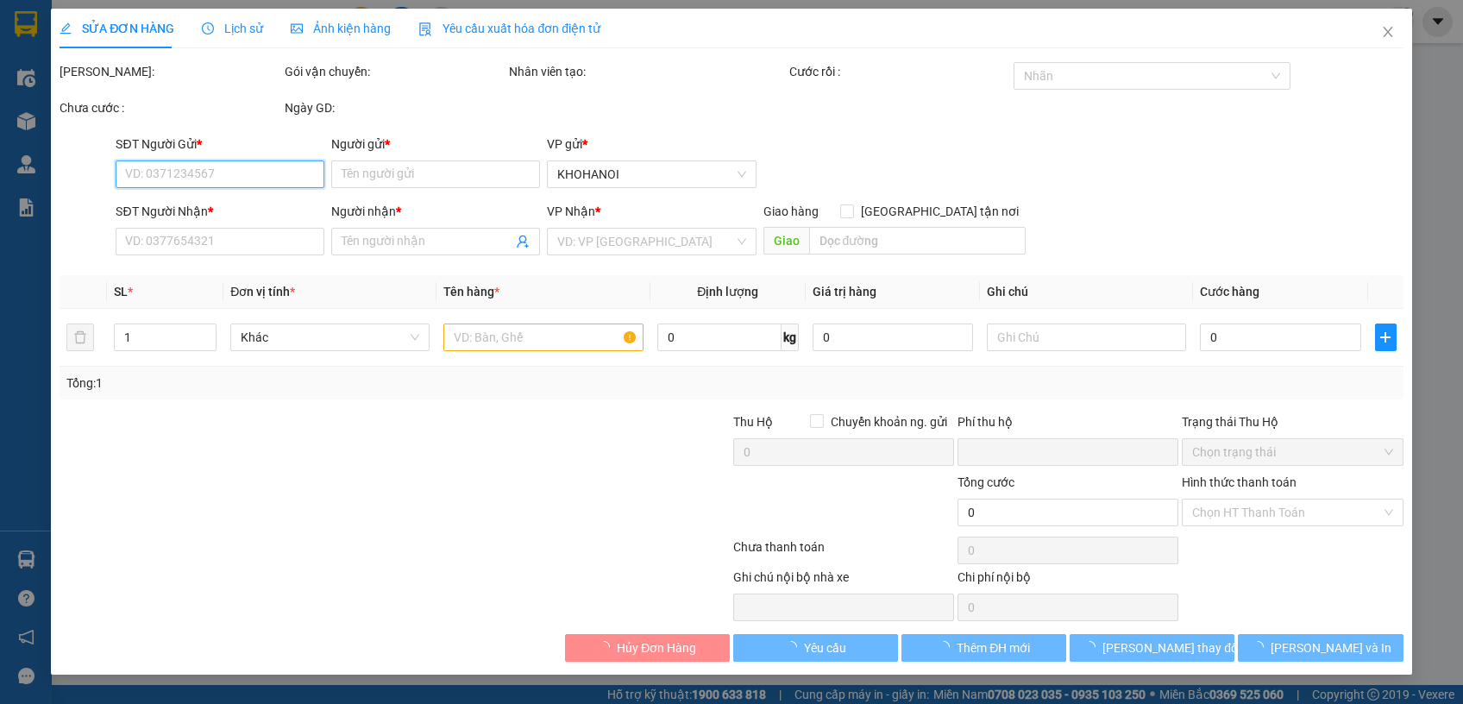
type input "[PERSON_NAME], [GEOGRAPHIC_DATA], [GEOGRAPHIC_DATA]"
checkbox input "true"
type input "9.300.000"
type input "0"
type input "700.000"
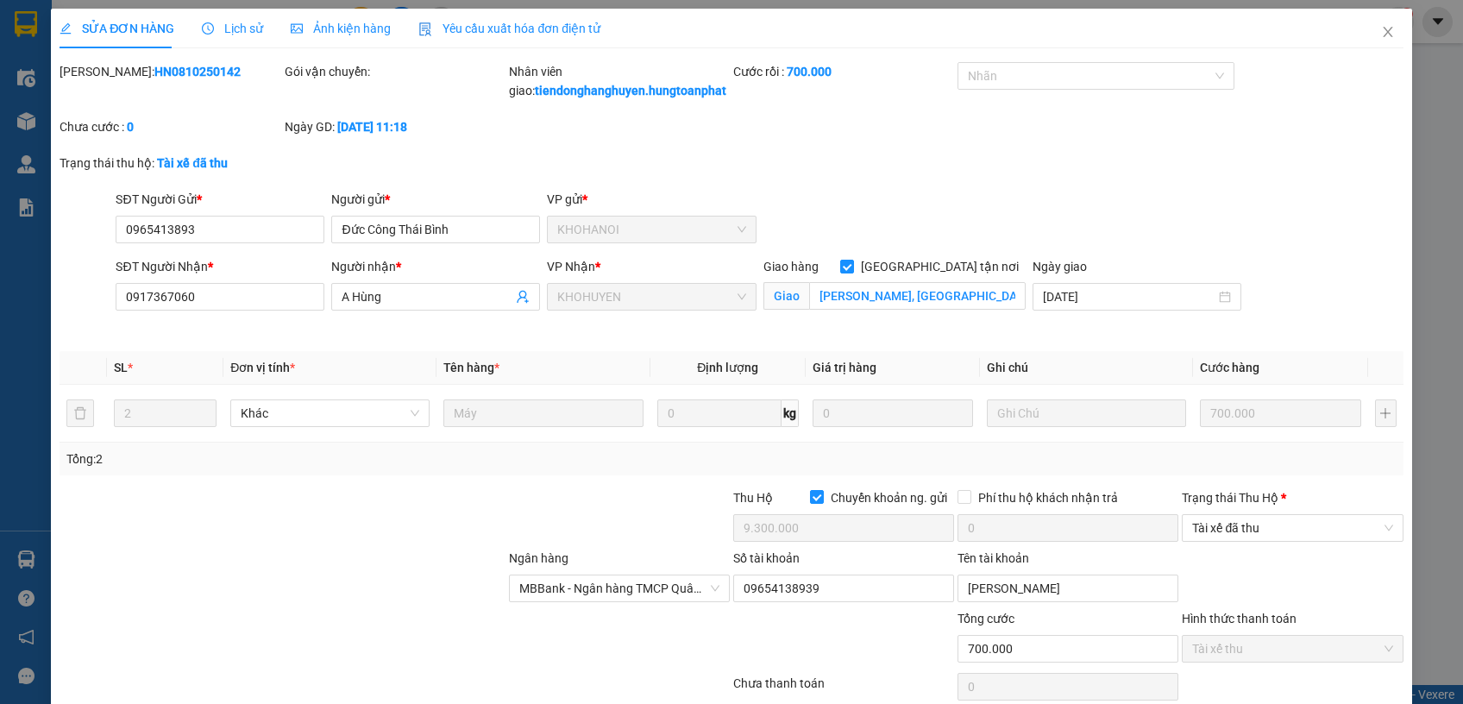
click at [1282, 549] on div "Trạng thái Thu Hộ * Tài xế đã thu" at bounding box center [1292, 518] width 221 height 60
click at [1275, 541] on span "Tài xế đã thu" at bounding box center [1292, 528] width 200 height 26
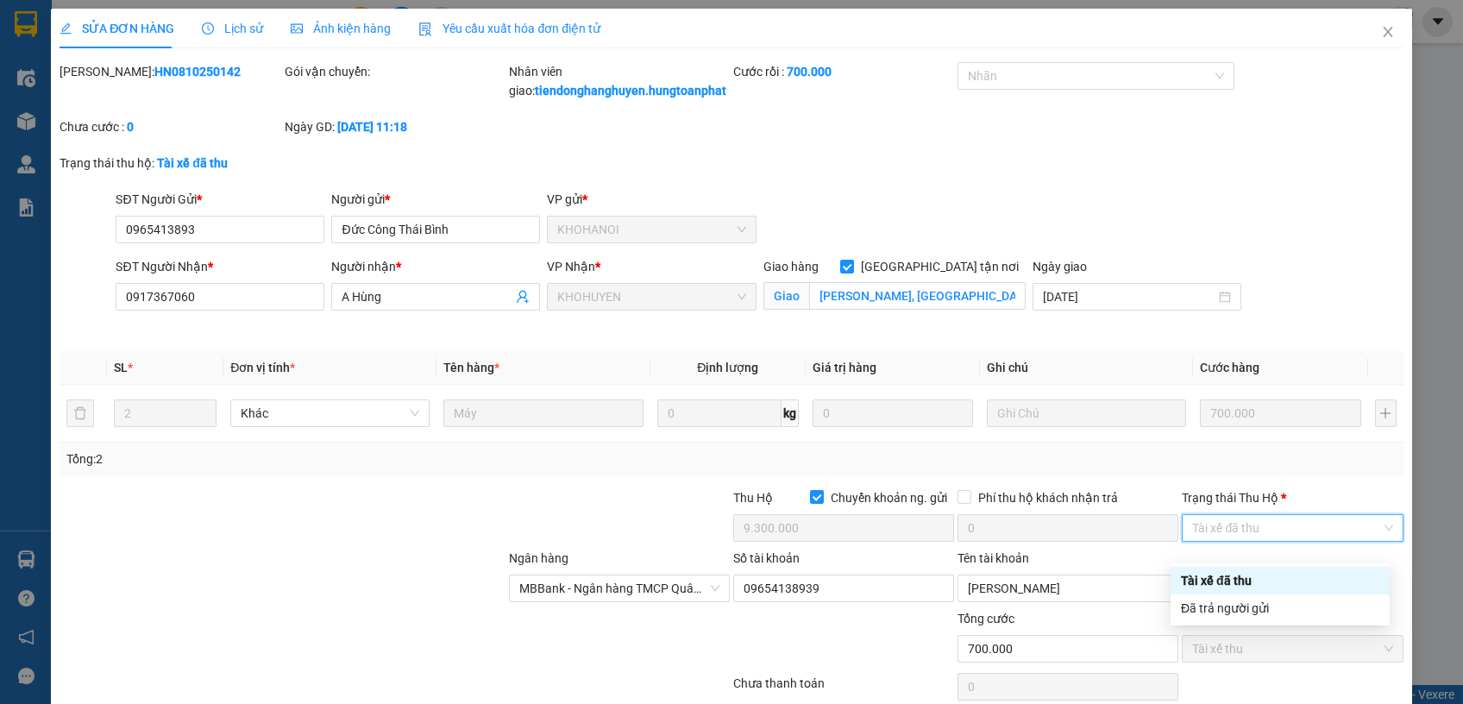
scroll to position [91, 0]
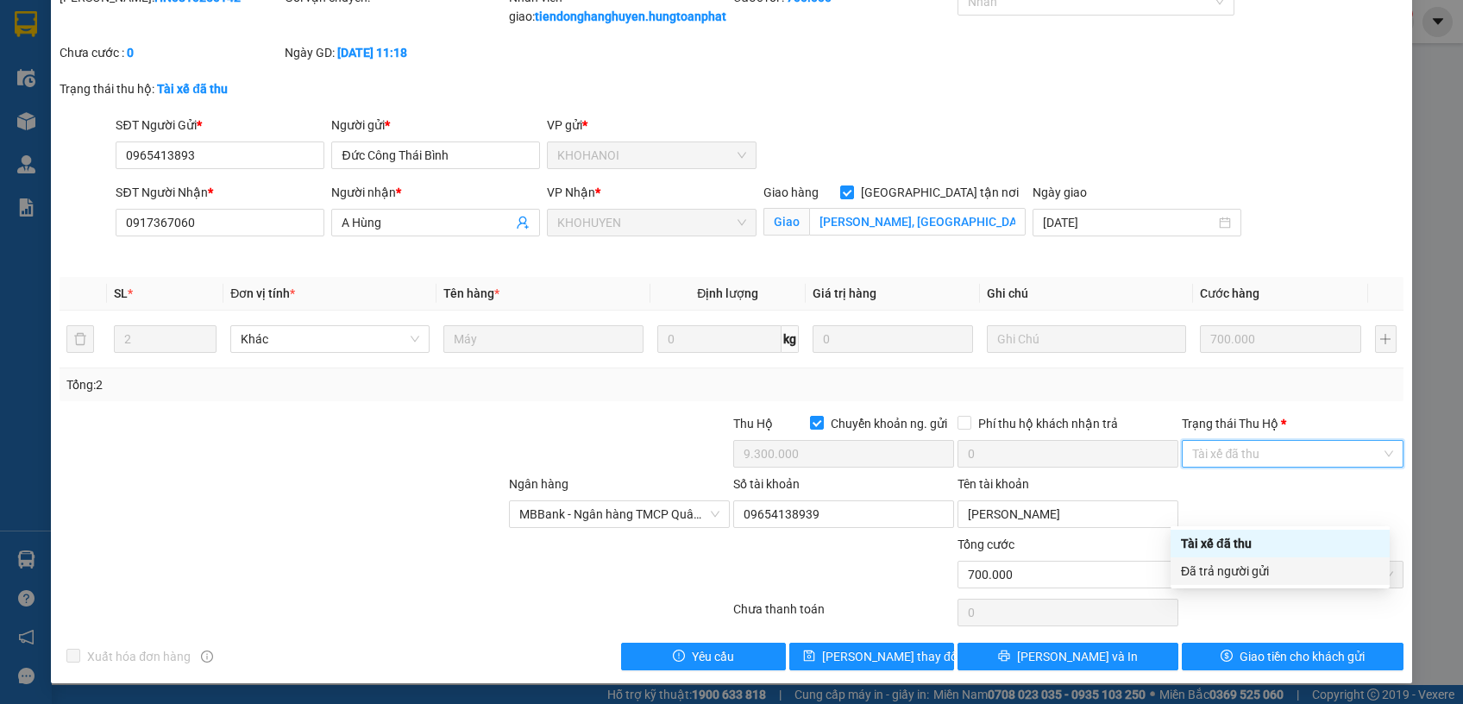
click at [1275, 576] on div "Đã trả người gửi" at bounding box center [1280, 570] width 198 height 19
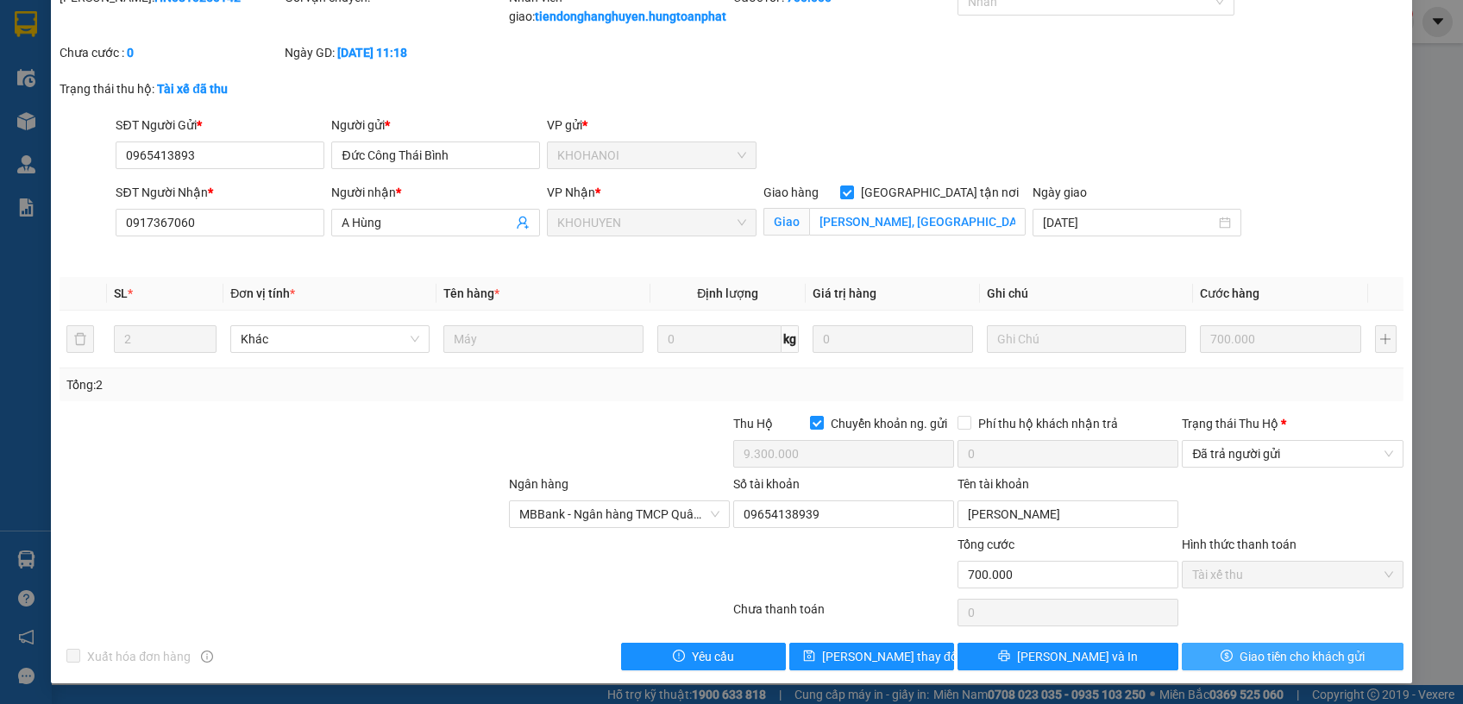
click at [1277, 657] on span "Giao tiền cho khách gửi" at bounding box center [1301, 656] width 125 height 19
